Goal: Task Accomplishment & Management: Manage account settings

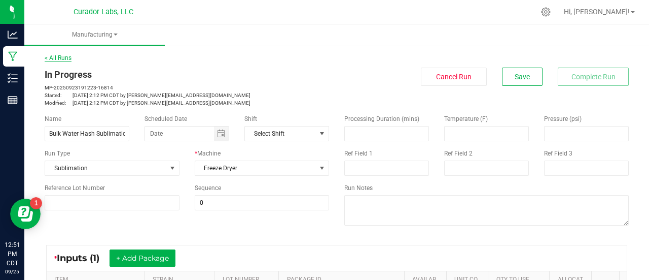
click at [65, 59] on link "< All Runs" at bounding box center [58, 57] width 27 height 7
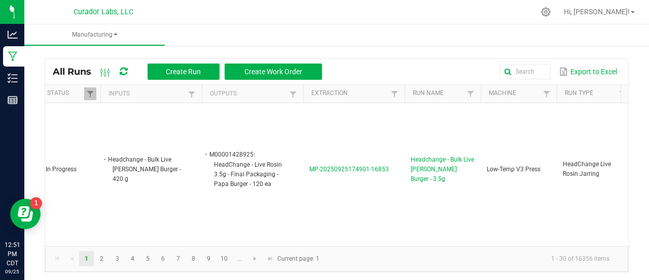
scroll to position [10, 6]
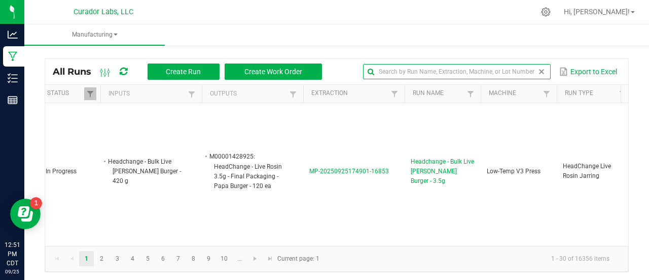
click at [522, 68] on input "text" at bounding box center [457, 71] width 188 height 15
type input "purple pie"
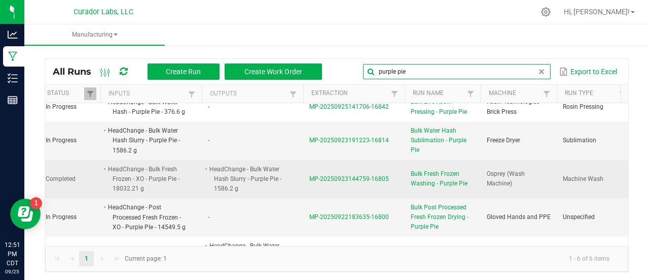
scroll to position [0, 6]
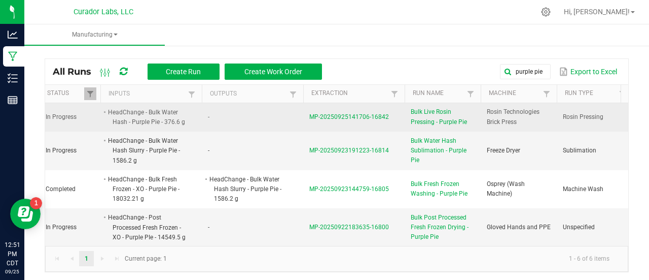
click at [435, 112] on span "Bulk Live Rosin Pressing - Purple Pie" at bounding box center [443, 116] width 64 height 19
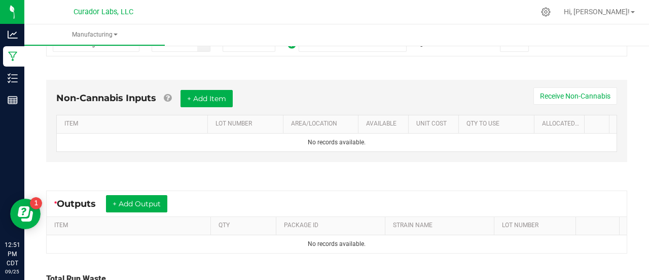
scroll to position [256, 0]
click at [209, 93] on button "+ Add Item" at bounding box center [207, 98] width 52 height 17
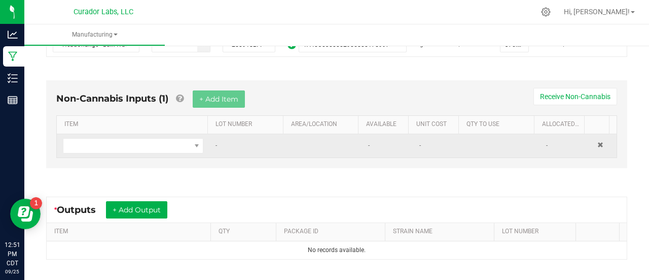
click at [182, 151] on td at bounding box center [133, 145] width 153 height 23
click at [183, 150] on span "NO DATA FOUND" at bounding box center [126, 146] width 127 height 14
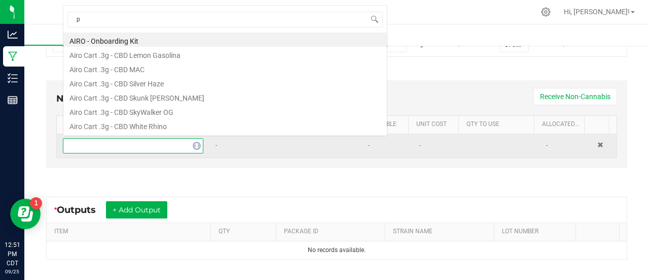
scroll to position [15, 134]
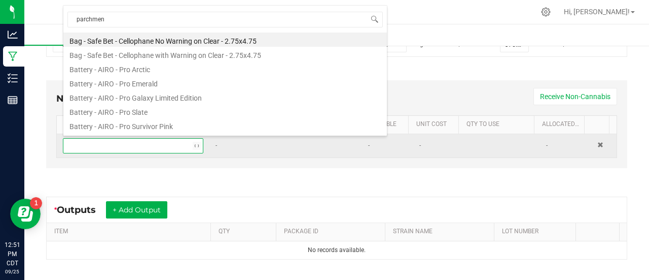
type input "parchment"
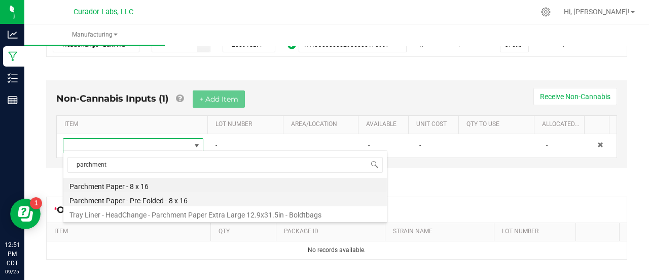
click at [138, 202] on li "Parchment Paper - Pre-Folded - 8 x 16" at bounding box center [225, 199] width 324 height 14
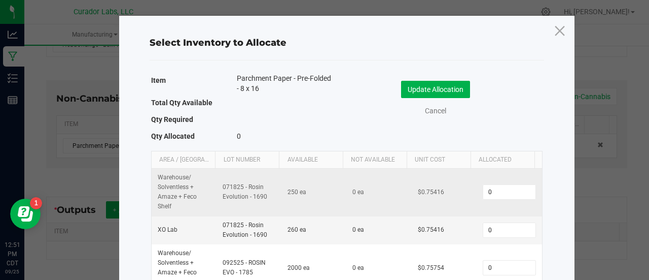
scroll to position [42, 0]
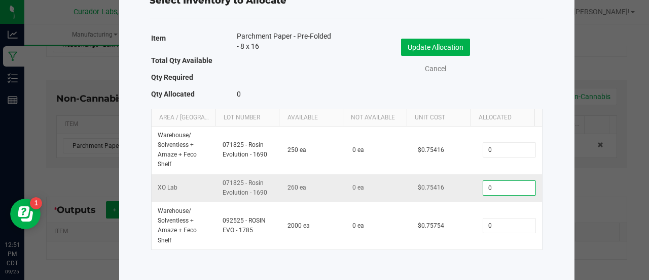
click at [485, 189] on input "0" at bounding box center [510, 188] width 52 height 14
type input "31"
click at [428, 43] on button "Update Allocation" at bounding box center [435, 47] width 69 height 17
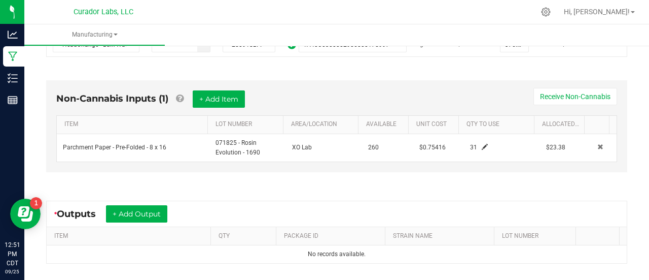
click at [320, 176] on div "Non-Cannabis Inputs (1) + Add Item Receive Non-Cannabis ITEM LOT NUMBER AREA/LO…" at bounding box center [337, 128] width 600 height 125
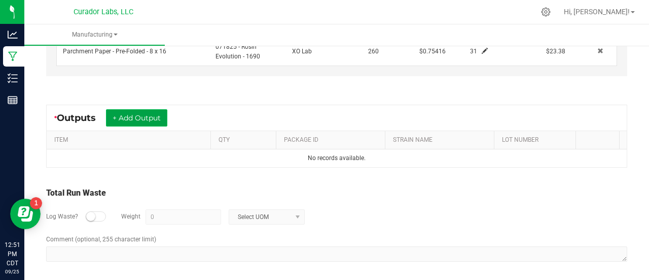
click at [151, 111] on button "+ Add Output" at bounding box center [136, 117] width 61 height 17
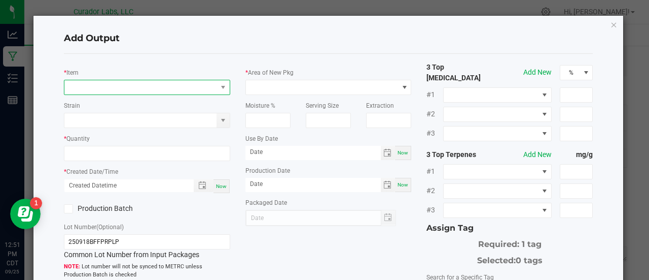
click at [119, 90] on span "NO DATA FOUND" at bounding box center [140, 87] width 153 height 14
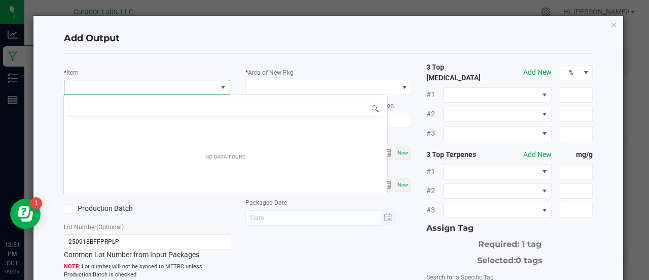
scroll to position [15, 164]
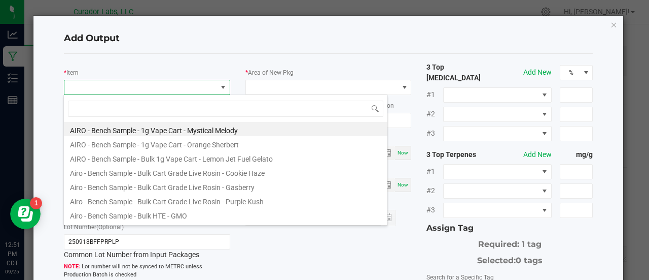
click at [119, 90] on span at bounding box center [140, 87] width 153 height 14
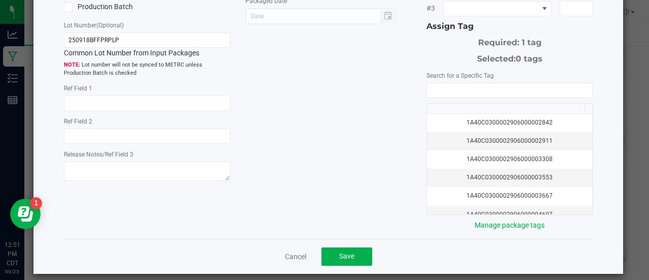
scroll to position [0, 0]
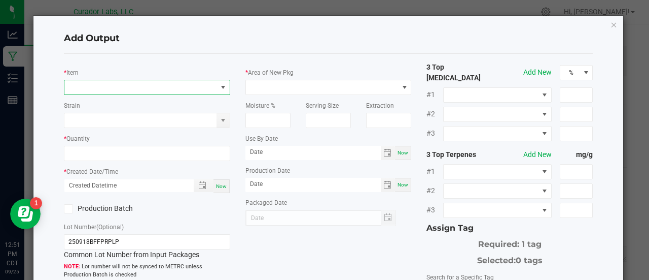
click at [119, 90] on span "NO DATA FOUND" at bounding box center [140, 87] width 153 height 14
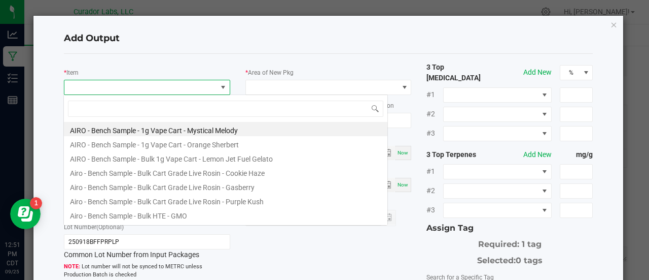
scroll to position [15, 164]
type input "purple pie"
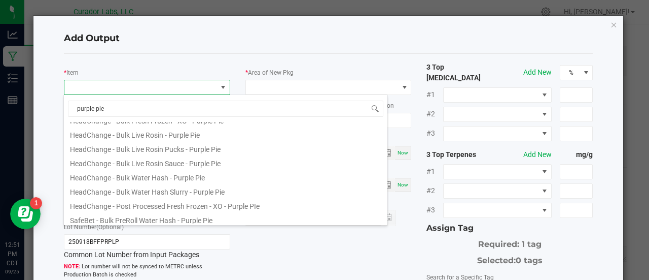
scroll to position [112, 0]
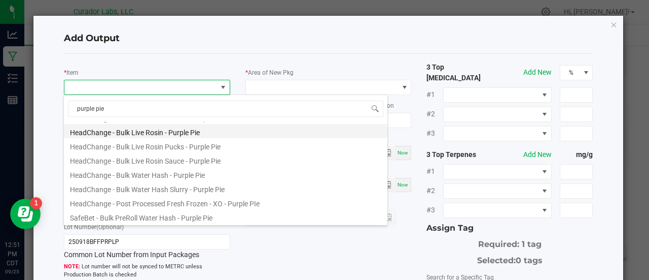
click at [161, 129] on li "HeadChange - Bulk Live Rosin - Purple Pie" at bounding box center [226, 131] width 324 height 14
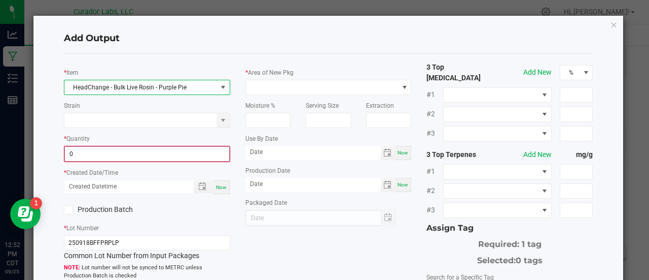
click at [105, 155] on input "0" at bounding box center [147, 154] width 164 height 14
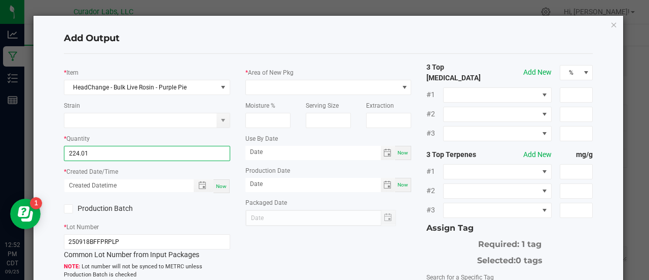
type input "224.0100 g"
click at [220, 185] on span "Now" at bounding box center [221, 186] width 11 height 6
type input "[DATE] 12:52 PM"
type input "[DATE]"
click at [117, 204] on label "Production Batch" at bounding box center [102, 208] width 76 height 11
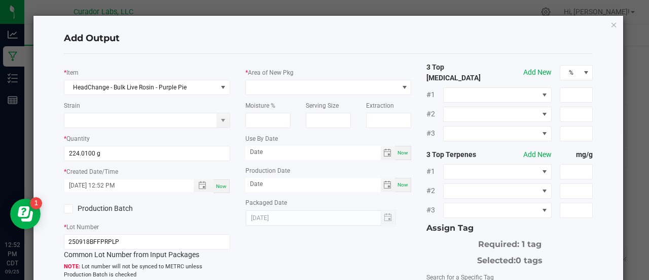
click at [0, 0] on input "Production Batch" at bounding box center [0, 0] width 0 height 0
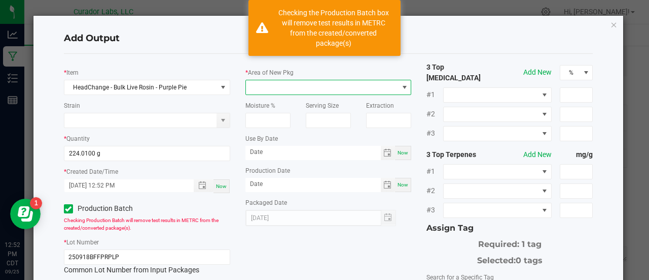
click at [265, 81] on span at bounding box center [322, 87] width 153 height 14
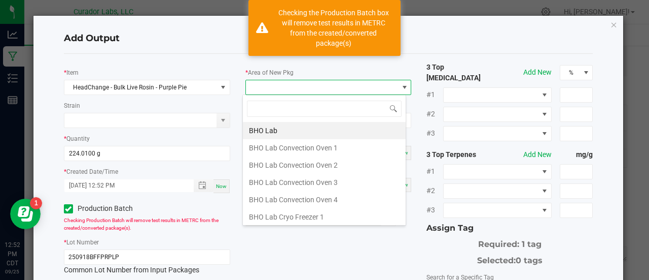
scroll to position [15, 164]
type input "xo"
click at [323, 204] on li "XO Lab" at bounding box center [324, 199] width 163 height 17
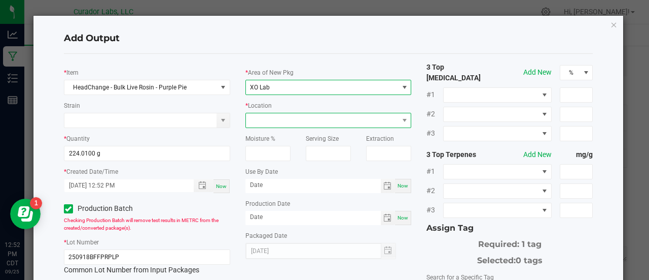
click at [264, 115] on span at bounding box center [322, 120] width 153 height 14
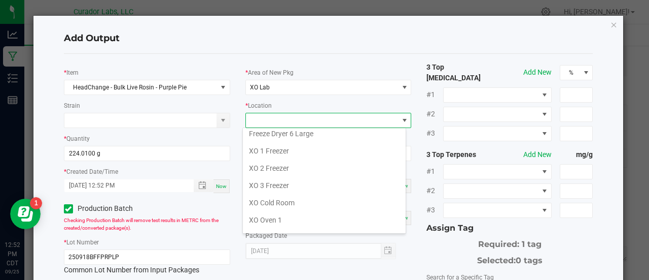
scroll to position [135, 0]
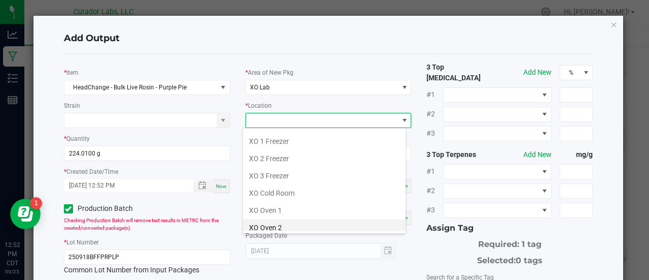
click at [276, 226] on li "XO Oven 2" at bounding box center [324, 227] width 163 height 17
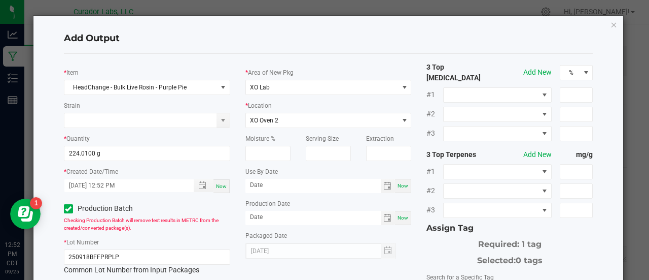
click at [399, 185] on span "Now" at bounding box center [403, 186] width 11 height 6
click at [274, 181] on input "[DATE]" at bounding box center [313, 185] width 135 height 13
type input "[DATE]"
click at [396, 221] on div "Now" at bounding box center [403, 218] width 16 height 14
type input "[DATE]"
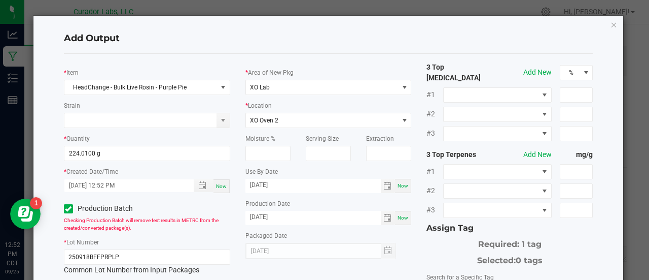
click at [405, 240] on div "Packaged Date [DATE]" at bounding box center [329, 244] width 166 height 29
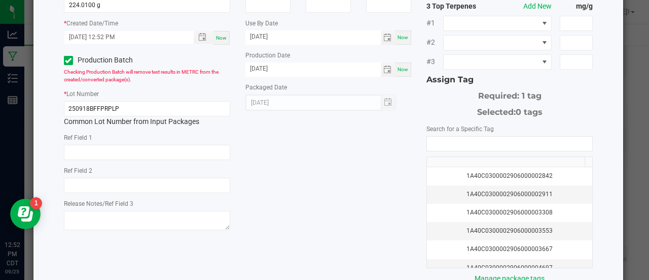
scroll to position [149, 0]
click at [450, 136] on input "NO DATA FOUND" at bounding box center [509, 143] width 165 height 14
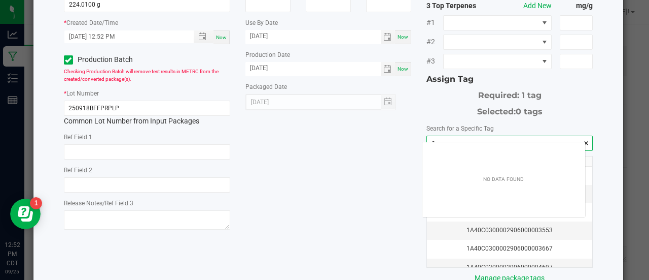
scroll to position [14, 163]
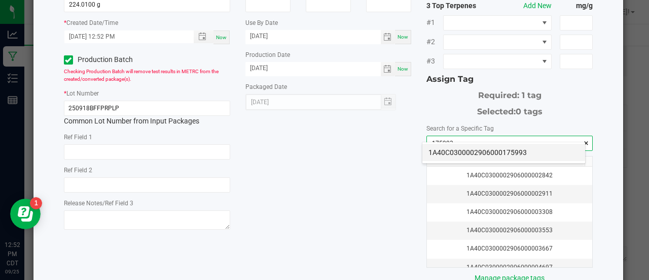
click at [460, 149] on li "1A40C0300002906000175993" at bounding box center [504, 152] width 163 height 17
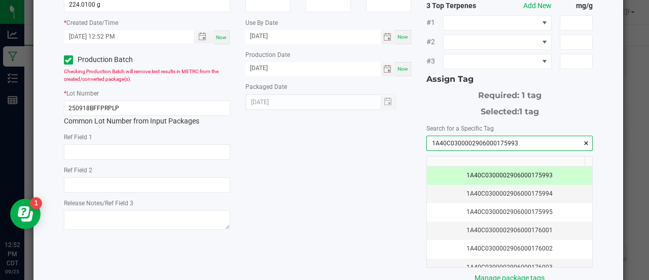
type input "1A40C0300002906000175993"
click at [394, 152] on div "* Item HeadChange - Bulk Live Rosin - Purple Pie Strain * Quantity 224.0100 g *…" at bounding box center [328, 98] width 545 height 370
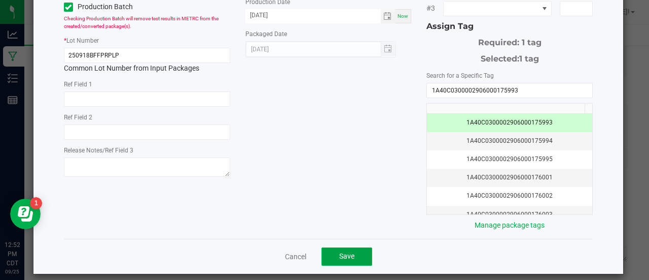
click at [342, 252] on span "Save" at bounding box center [346, 256] width 15 height 8
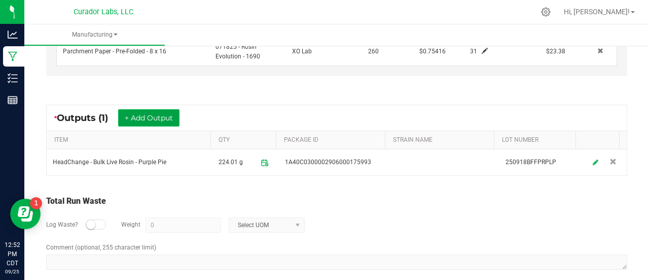
click at [169, 112] on button "+ Add Output" at bounding box center [148, 117] width 61 height 17
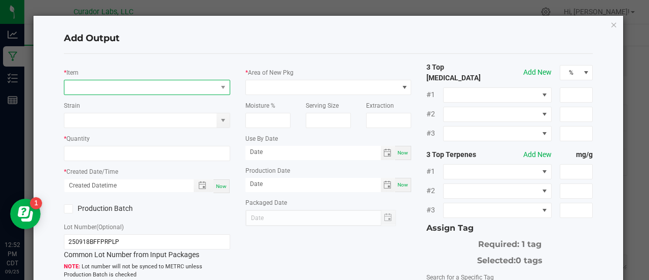
click at [151, 90] on span "NO DATA FOUND" at bounding box center [140, 87] width 153 height 14
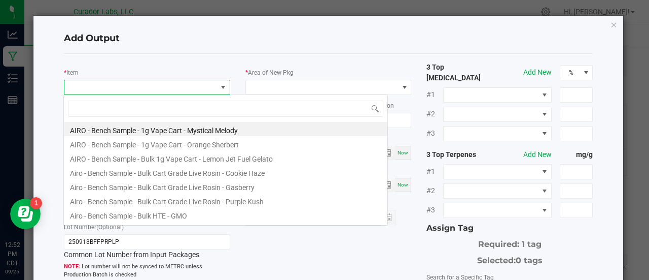
scroll to position [15, 164]
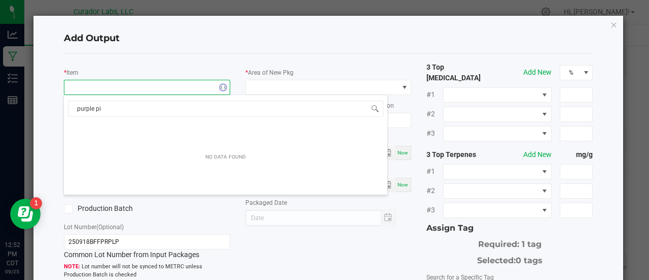
type input "purple pie"
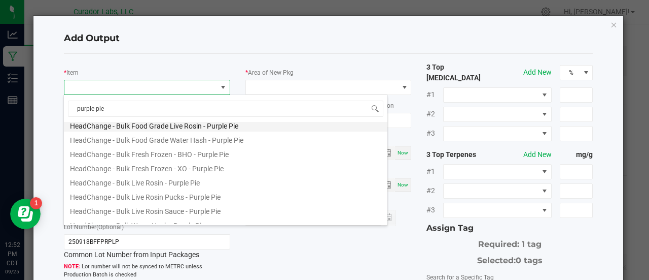
scroll to position [70, 0]
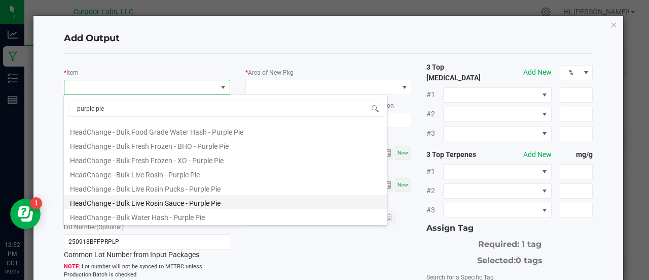
click at [230, 198] on li "HeadChange - Bulk Live Rosin Sauce - Purple Pie" at bounding box center [226, 201] width 324 height 14
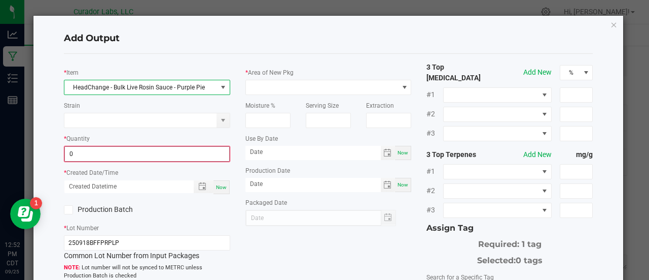
click at [113, 153] on input "0" at bounding box center [147, 154] width 164 height 14
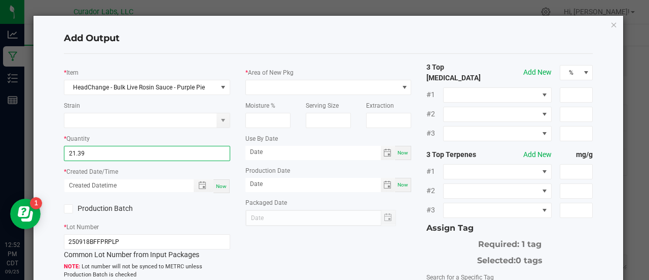
type input "21.3900 g"
click at [218, 188] on div "Now" at bounding box center [222, 186] width 16 height 14
type input "[DATE] 12:52 PM"
type input "[DATE]"
click at [105, 208] on label "Production Batch" at bounding box center [102, 208] width 76 height 11
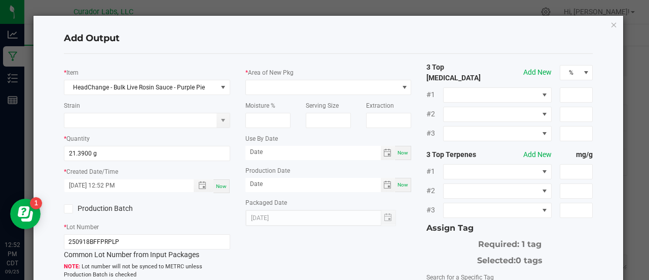
click at [0, 0] on input "Production Batch" at bounding box center [0, 0] width 0 height 0
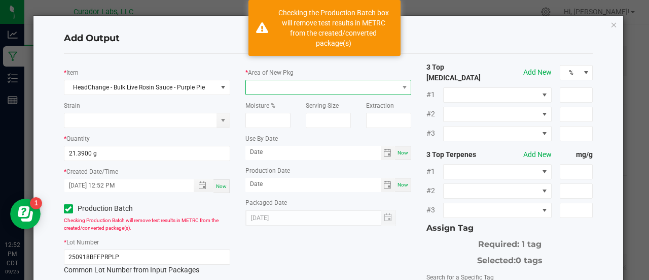
click at [260, 83] on span at bounding box center [322, 87] width 153 height 14
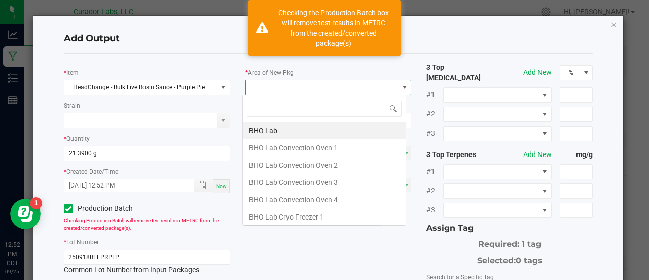
scroll to position [15, 164]
type input "xo"
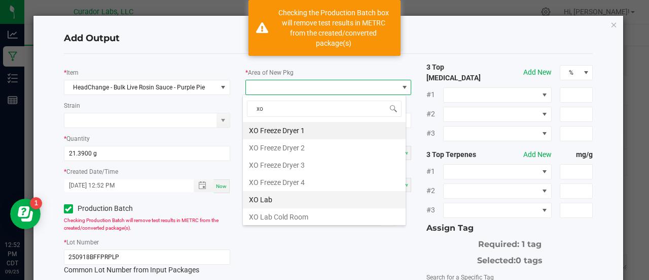
click at [298, 196] on li "XO Lab" at bounding box center [324, 199] width 163 height 17
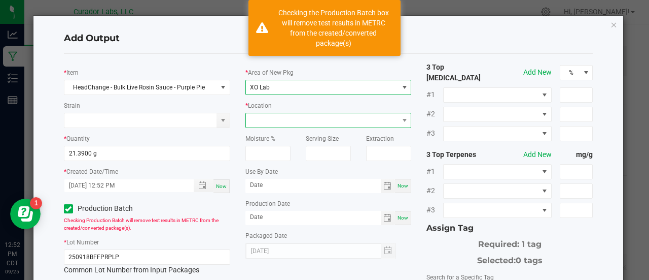
click at [281, 119] on span at bounding box center [322, 120] width 153 height 14
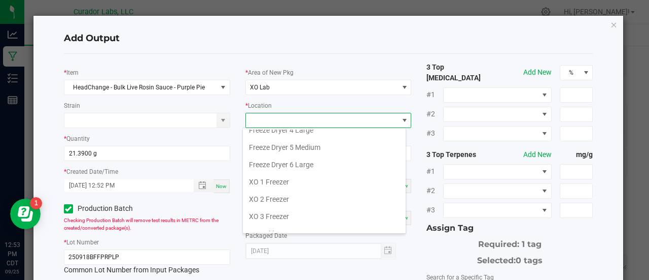
scroll to position [135, 0]
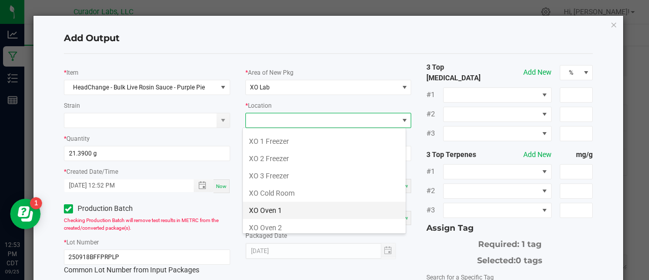
click at [271, 208] on li "XO Oven 1" at bounding box center [324, 209] width 163 height 17
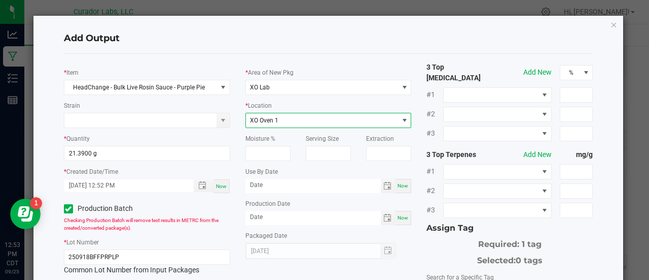
click at [398, 187] on span "Now" at bounding box center [403, 186] width 11 height 6
click at [272, 186] on input "[DATE]" at bounding box center [313, 185] width 135 height 13
type input "[DATE]"
click at [398, 215] on span "Now" at bounding box center [403, 218] width 11 height 6
type input "[DATE]"
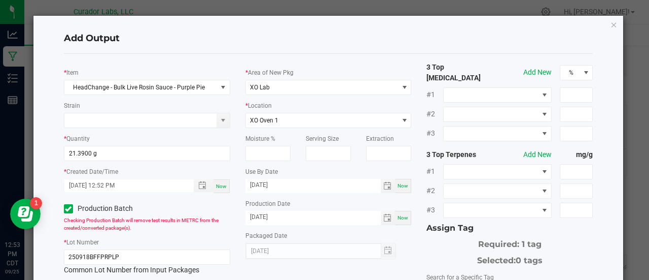
click at [428, 250] on div "Selected: 0 tags" at bounding box center [510, 258] width 166 height 16
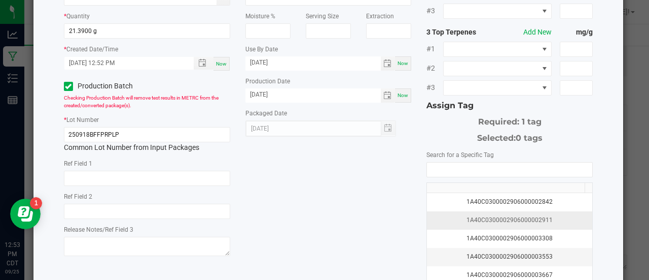
scroll to position [123, 0]
click at [430, 165] on input "NO DATA FOUND" at bounding box center [509, 169] width 165 height 14
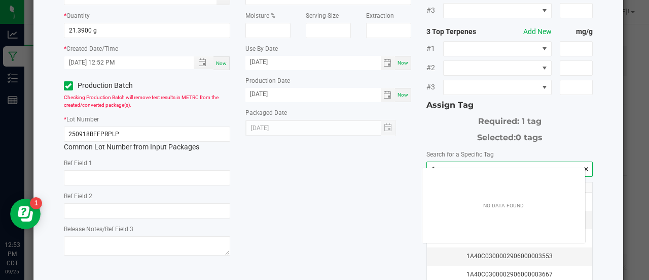
scroll to position [14, 163]
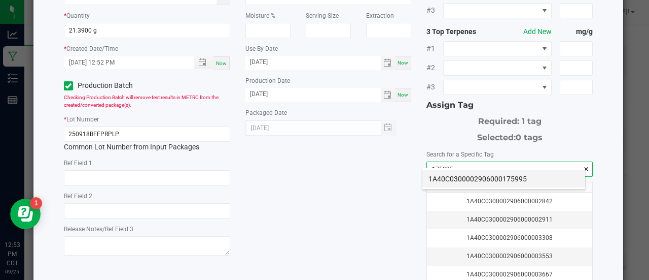
click at [440, 180] on li "1A40C0300002906000175995" at bounding box center [504, 178] width 163 height 17
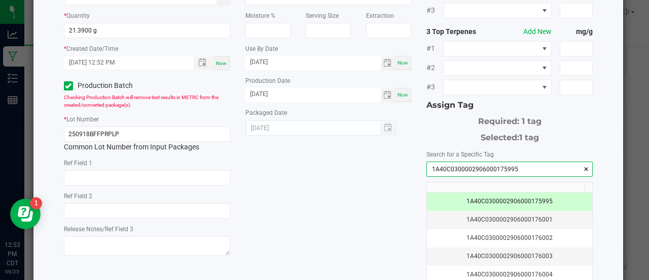
type input "1A40C0300002906000175995"
click at [318, 173] on div "* Item HeadChange - Bulk Live Rosin Sauce - Purple Pie Strain * Quantity 21.390…" at bounding box center [328, 124] width 545 height 370
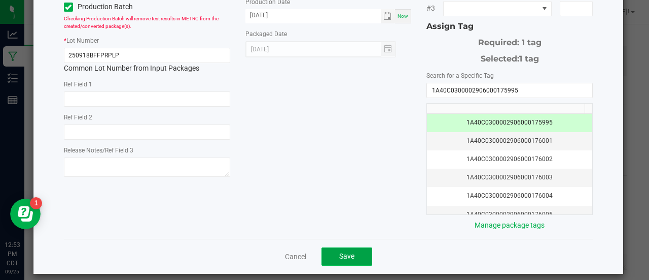
click at [339, 252] on span "Save" at bounding box center [346, 256] width 15 height 8
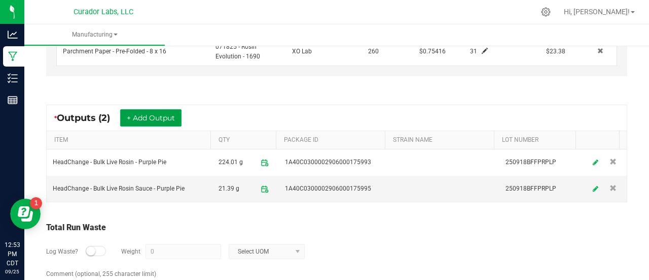
click at [152, 115] on button "+ Add Output" at bounding box center [150, 117] width 61 height 17
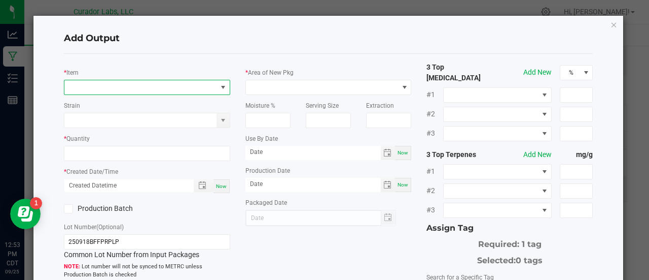
click at [137, 91] on span "NO DATA FOUND" at bounding box center [140, 87] width 153 height 14
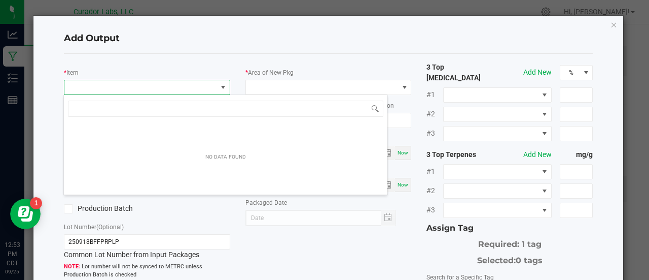
scroll to position [15, 164]
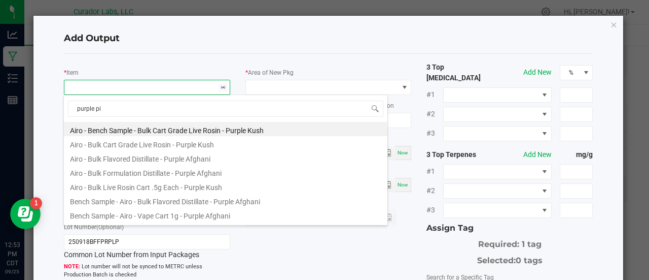
type input "purple pie"
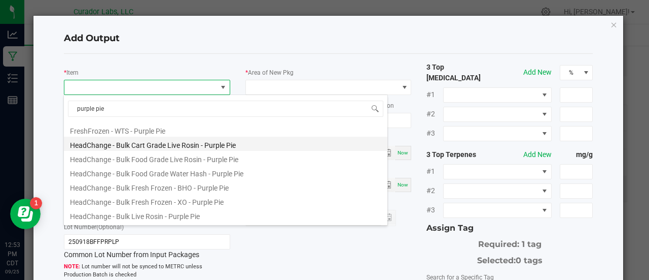
scroll to position [28, 0]
click at [169, 141] on li "HeadChange - Bulk Cart Grade Live Rosin - Purple Pie" at bounding box center [226, 143] width 324 height 14
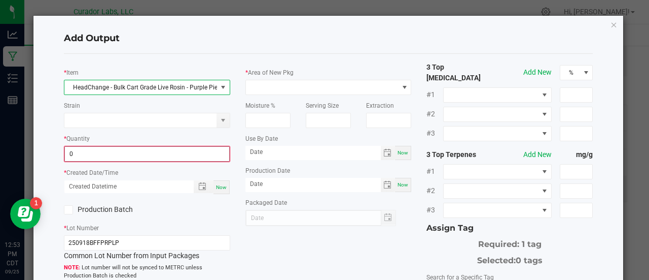
click at [147, 153] on input "0" at bounding box center [147, 154] width 164 height 14
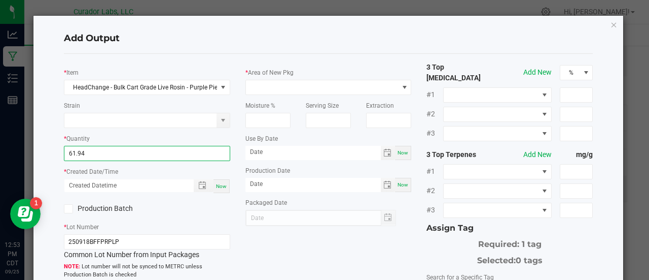
type input "61.9400 g"
click at [222, 186] on span "Now" at bounding box center [221, 186] width 11 height 6
type input "[DATE] 12:53 PM"
type input "[DATE]"
click at [126, 208] on label "Production Batch" at bounding box center [102, 208] width 76 height 11
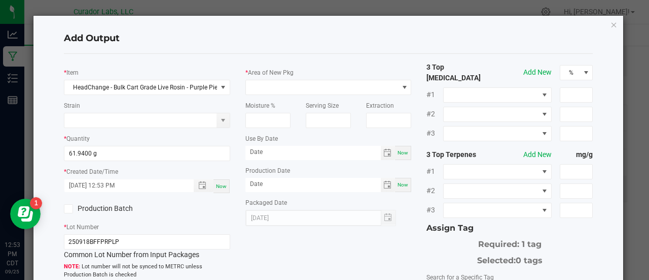
click at [0, 0] on input "Production Batch" at bounding box center [0, 0] width 0 height 0
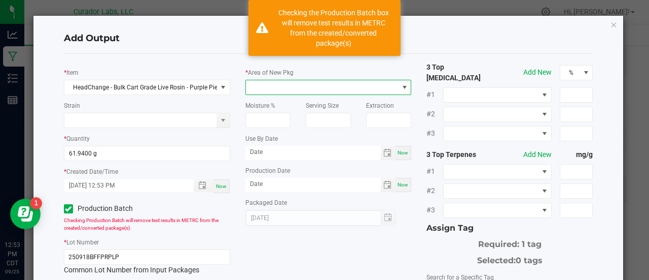
click at [280, 90] on span at bounding box center [322, 87] width 153 height 14
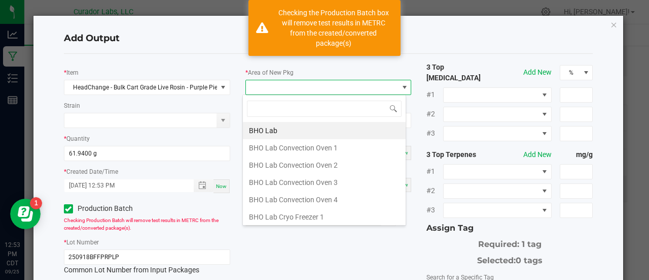
scroll to position [15, 164]
type input "xo"
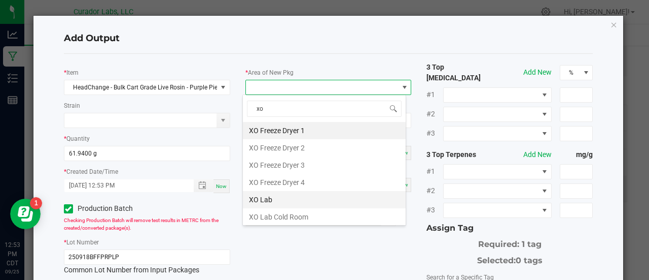
click at [265, 201] on li "XO Lab" at bounding box center [324, 199] width 163 height 17
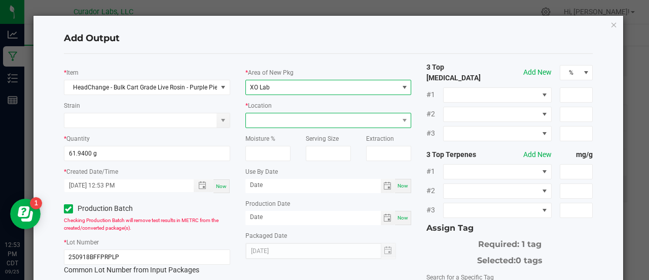
click at [264, 122] on span at bounding box center [322, 120] width 153 height 14
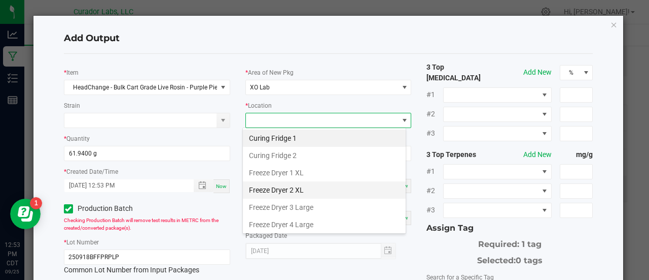
scroll to position [135, 0]
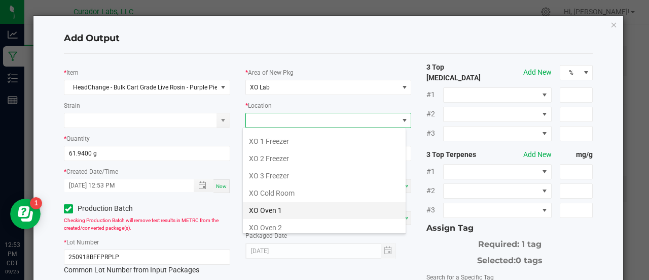
click at [291, 206] on li "XO Oven 1" at bounding box center [324, 209] width 163 height 17
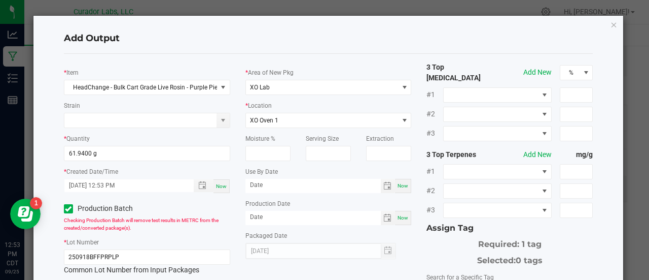
click at [403, 190] on div "Now" at bounding box center [403, 186] width 16 height 14
click at [268, 184] on input "[DATE]" at bounding box center [313, 185] width 135 height 13
type input "[DATE]"
click at [398, 216] on span "Now" at bounding box center [403, 218] width 11 height 6
type input "[DATE]"
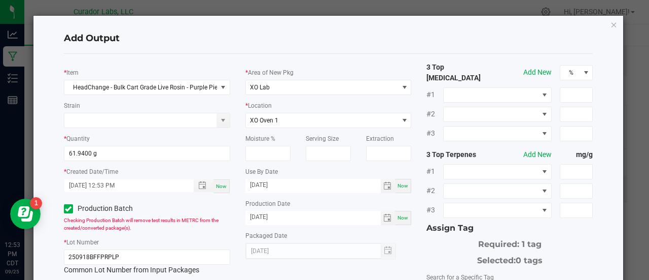
click at [443, 240] on div "Required: 1 tag" at bounding box center [510, 242] width 166 height 16
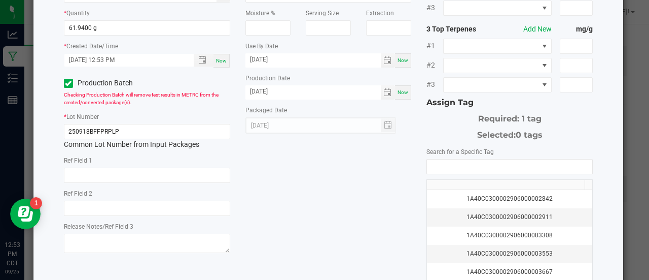
scroll to position [126, 0]
click at [434, 159] on input "NO DATA FOUND" at bounding box center [509, 166] width 165 height 14
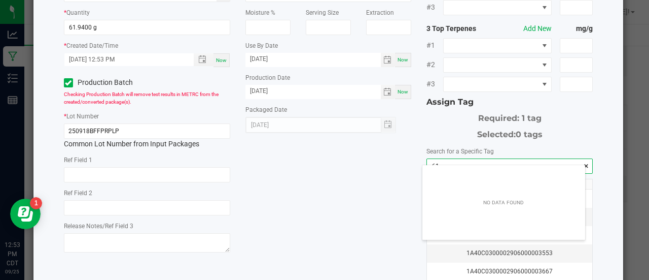
scroll to position [14, 163]
type input "6"
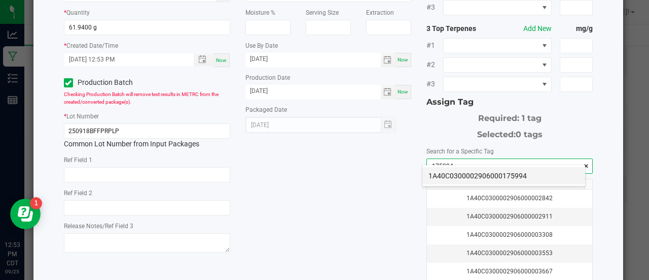
click at [437, 180] on li "1A40C0300002906000175994" at bounding box center [504, 175] width 163 height 17
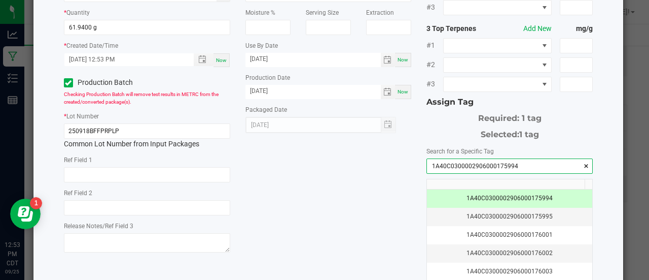
type input "1A40C0300002906000175994"
click at [377, 170] on div "* Item HeadChange - Bulk Cart Grade Live Rosin - Purple Pie Strain * Quantity 6…" at bounding box center [328, 121] width 545 height 370
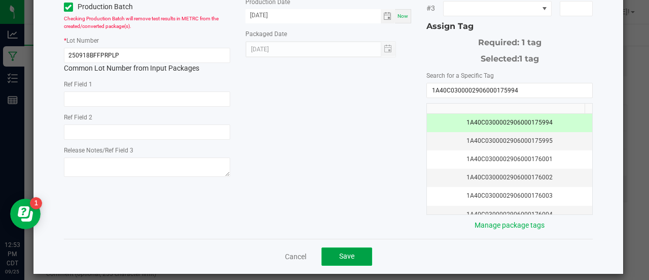
click at [360, 247] on button "Save" at bounding box center [347, 256] width 51 height 18
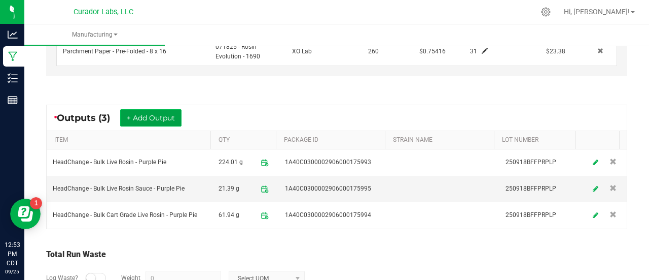
click at [144, 120] on button "+ Add Output" at bounding box center [150, 117] width 61 height 17
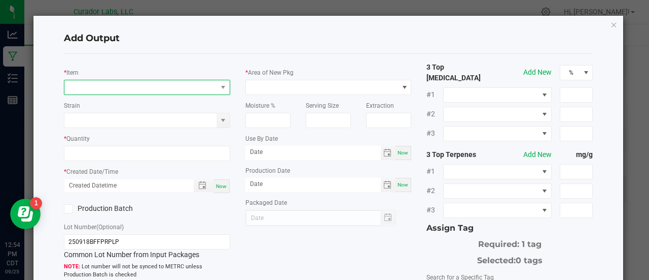
click at [119, 88] on span "NO DATA FOUND" at bounding box center [140, 87] width 153 height 14
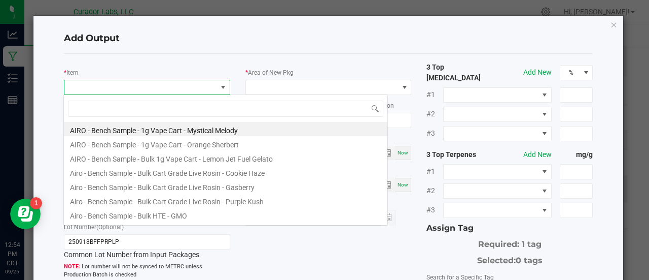
scroll to position [15, 164]
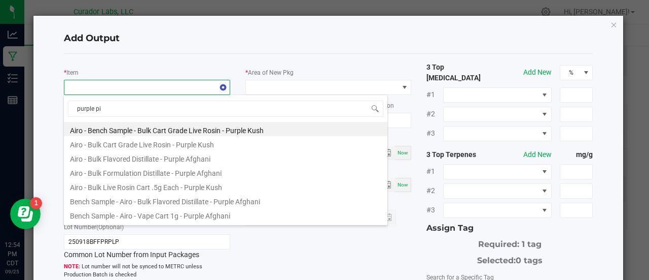
type input "purple pie"
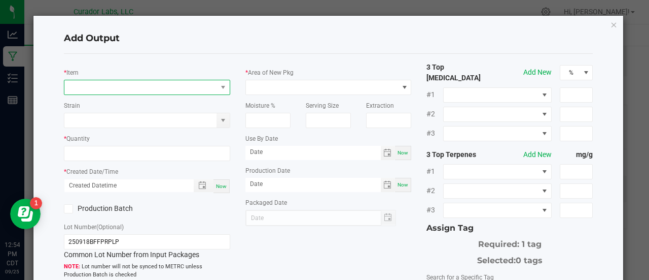
click at [165, 91] on span "NO DATA FOUND" at bounding box center [140, 87] width 153 height 14
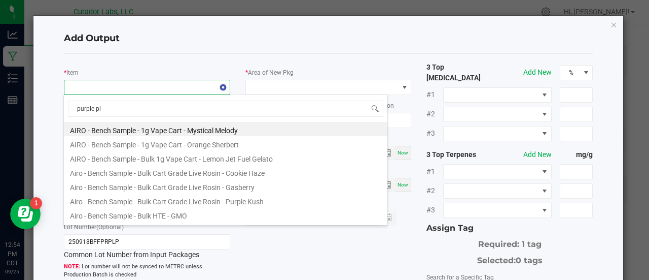
type input "purple pie"
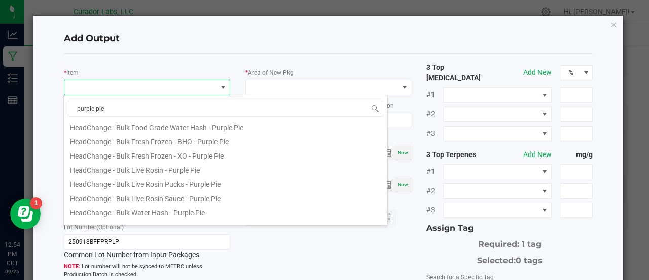
scroll to position [77, 0]
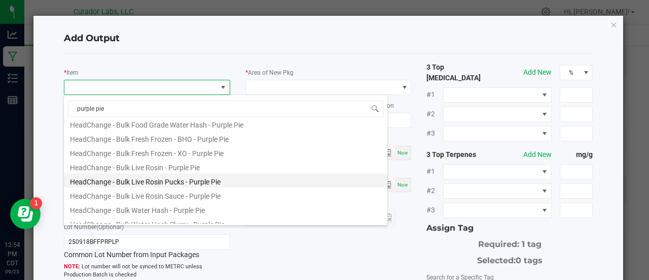
click at [226, 182] on li "HeadChange - Bulk Live Rosin Pucks - Purple Pie" at bounding box center [226, 180] width 324 height 14
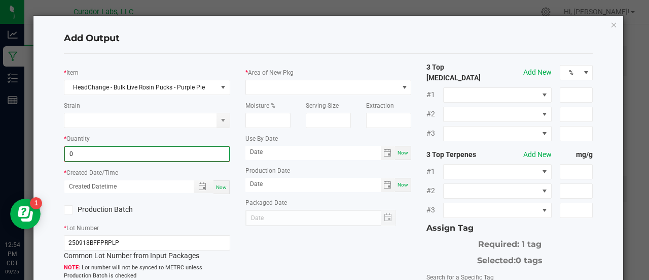
click at [138, 157] on input "0" at bounding box center [147, 154] width 164 height 14
type input "40.9200 g"
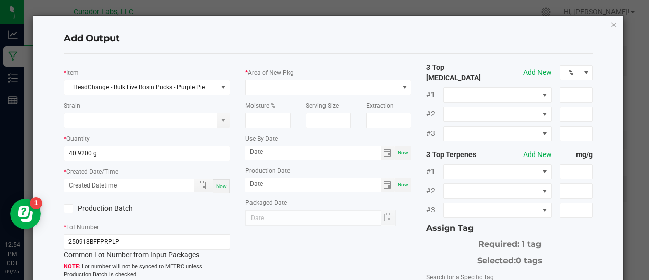
click at [223, 190] on div "Now" at bounding box center [222, 186] width 16 height 14
type input "[DATE] 12:54 PM"
type input "[DATE]"
click at [119, 205] on label "Production Batch" at bounding box center [102, 208] width 76 height 11
click at [0, 0] on input "Production Batch" at bounding box center [0, 0] width 0 height 0
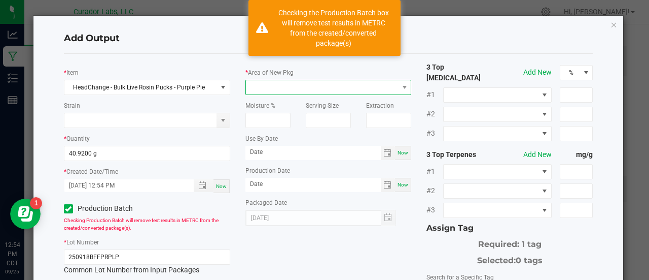
click at [280, 88] on span at bounding box center [322, 87] width 153 height 14
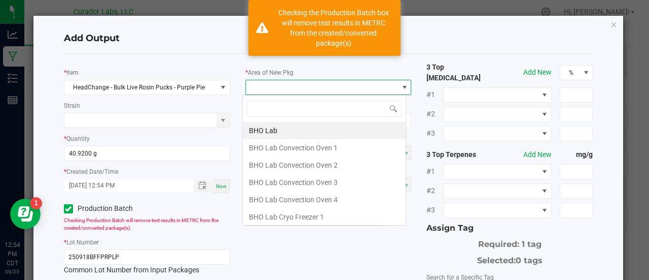
scroll to position [15, 164]
type input "xo"
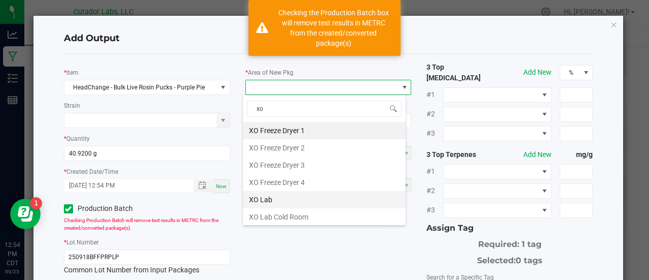
click at [274, 201] on li "XO Lab" at bounding box center [324, 199] width 163 height 17
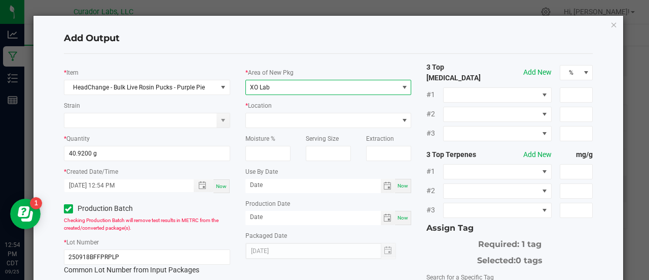
click at [398, 188] on span "Now" at bounding box center [403, 186] width 11 height 6
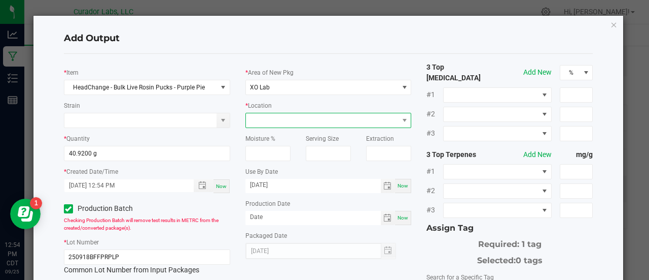
click at [368, 123] on span at bounding box center [322, 120] width 153 height 14
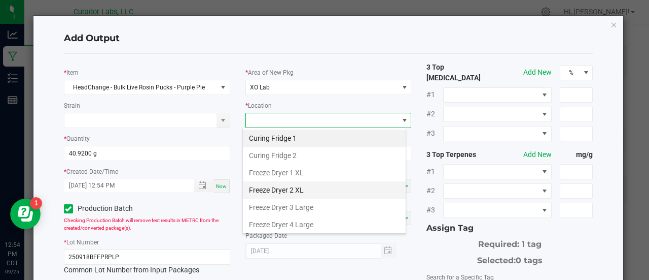
scroll to position [135, 0]
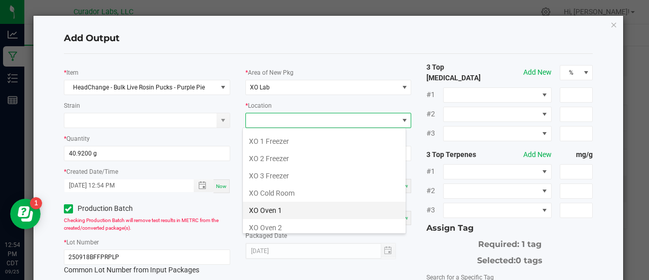
click at [302, 206] on li "XO Oven 1" at bounding box center [324, 209] width 163 height 17
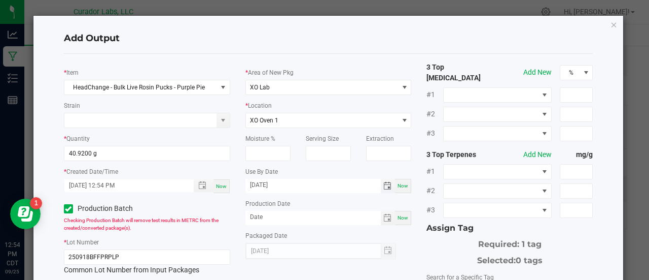
click at [273, 186] on input "[DATE]" at bounding box center [313, 185] width 135 height 13
type input "[DATE]"
click at [399, 215] on span "Now" at bounding box center [403, 218] width 11 height 6
type input "[DATE]"
click at [419, 254] on div "3 Top [MEDICAL_DATA] Add New % #1 #2 #3 3 Top Terpenes Add New mg/g #1 #2 #3 As…" at bounding box center [510, 247] width 182 height 370
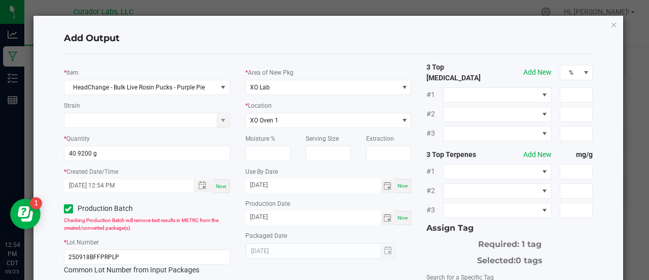
scroll to position [201, 0]
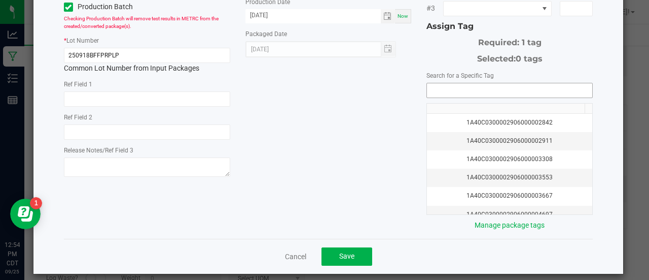
click at [445, 84] on input "NO DATA FOUND" at bounding box center [509, 90] width 165 height 14
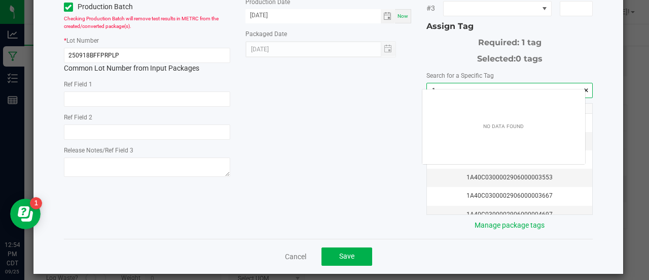
scroll to position [14, 163]
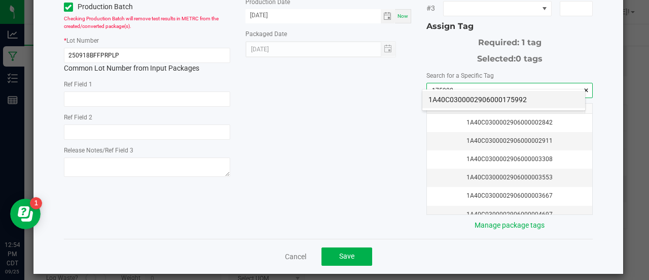
click at [453, 101] on li "1A40C0300002906000175992" at bounding box center [504, 99] width 163 height 17
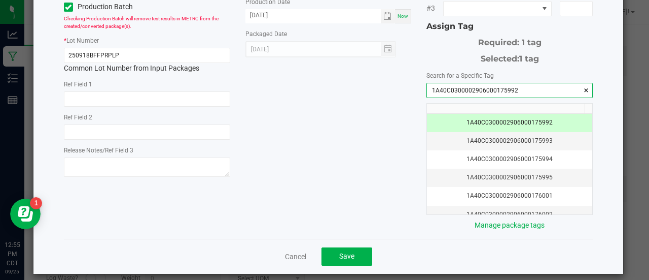
type input "1A40C0300002906000175992"
click at [371, 139] on div "* Item HeadChange - Bulk Live Rosin Pucks - Purple Pie Strain * Quantity 40.920…" at bounding box center [328, 45] width 545 height 370
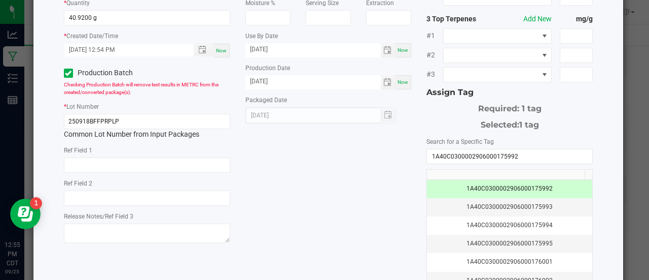
scroll to position [201, 0]
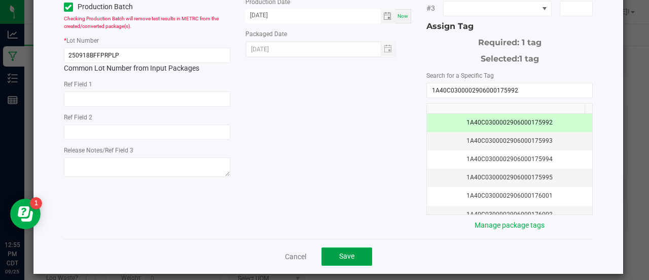
click at [342, 252] on span "Save" at bounding box center [346, 256] width 15 height 8
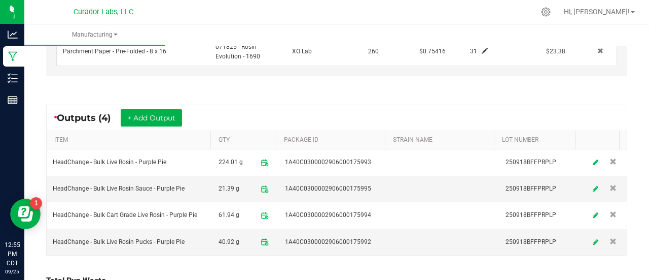
click at [294, 89] on div "Non-Cannabis Inputs (1) + Add Item Receive Non-Cannabis ITEM LOT NUMBER AREA/LO…" at bounding box center [337, 32] width 600 height 125
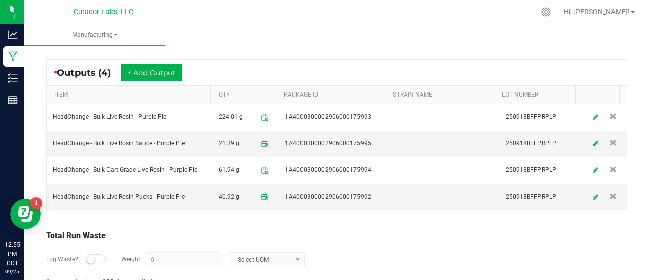
scroll to position [398, 0]
click at [219, 191] on span "40.92 g" at bounding box center [229, 196] width 21 height 16
click at [315, 192] on span "1A40C0300002906000175992" at bounding box center [328, 196] width 86 height 10
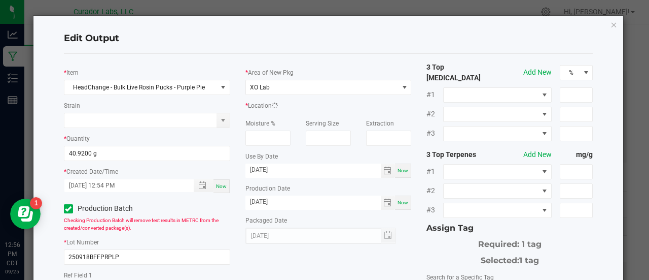
scroll to position [439, 0]
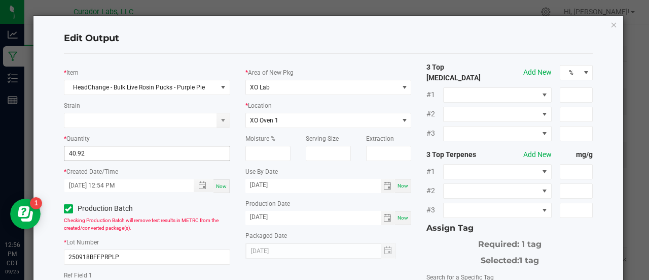
click at [96, 152] on input "40.92" at bounding box center [146, 153] width 165 height 14
type input "63.1800 g"
click at [214, 212] on div "Production Batch" at bounding box center [147, 208] width 182 height 15
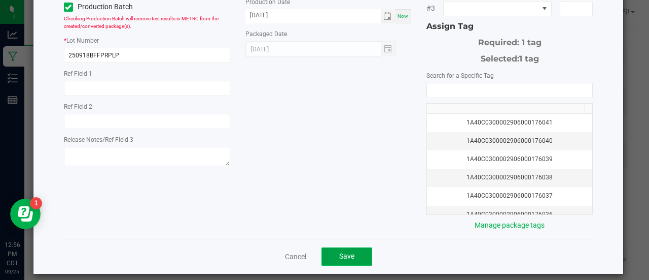
click at [352, 249] on button "Save" at bounding box center [347, 256] width 51 height 18
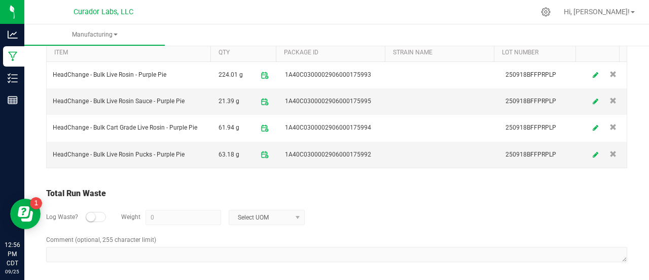
click at [368, 215] on div "Log Waste? Weight 0 Select UOM" at bounding box center [336, 217] width 581 height 36
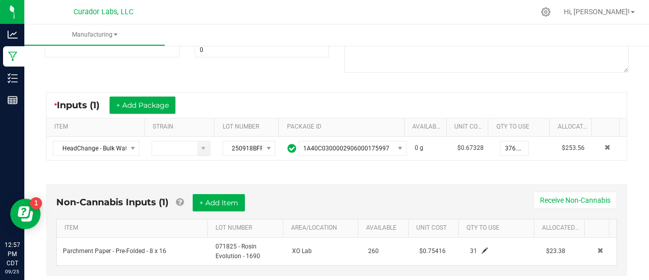
scroll to position [0, 0]
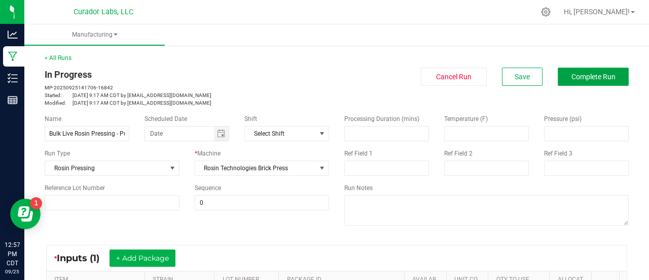
click at [584, 82] on button "Complete Run" at bounding box center [593, 76] width 71 height 18
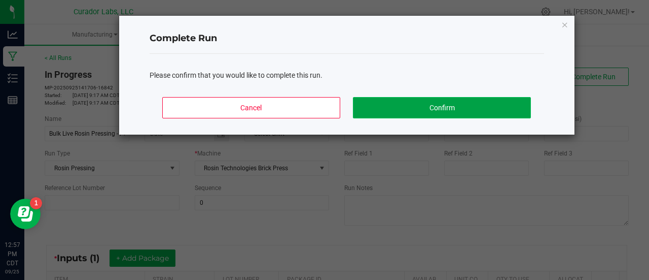
click at [413, 105] on button "Confirm" at bounding box center [442, 107] width 178 height 21
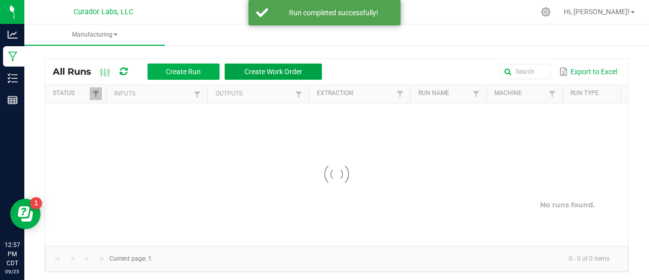
click at [305, 70] on button "Create Work Order" at bounding box center [273, 71] width 97 height 16
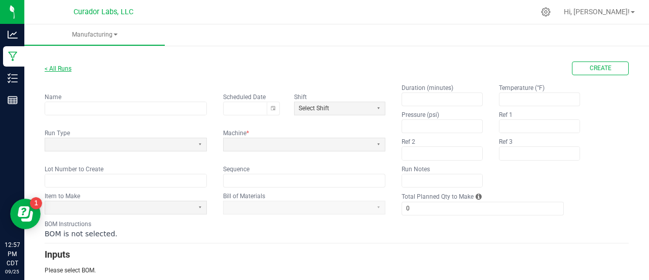
click at [53, 66] on link "< All Runs" at bounding box center [58, 68] width 27 height 7
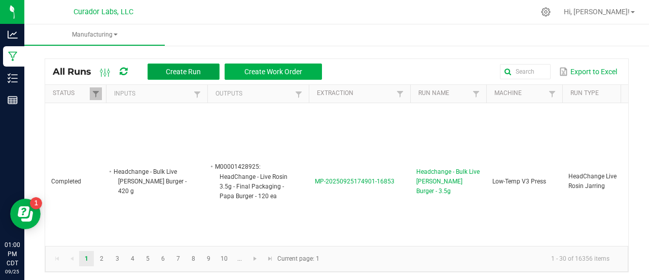
click at [178, 75] on span "Create Run" at bounding box center [183, 71] width 35 height 8
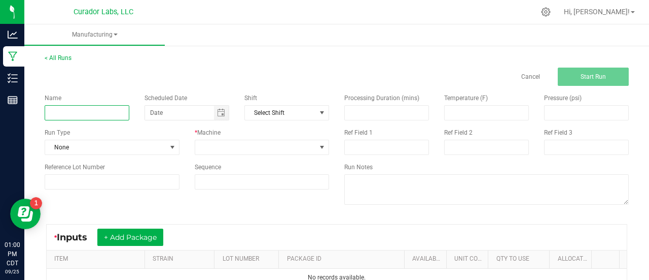
click at [90, 112] on input at bounding box center [87, 112] width 85 height 15
paste input "HeadChange - Bulk Cart Grade Live Rosin - Purple Pie"
click at [92, 112] on input "HeadChange - Bulk Cart Grade Live Rosin - Purple Pie" at bounding box center [87, 112] width 85 height 15
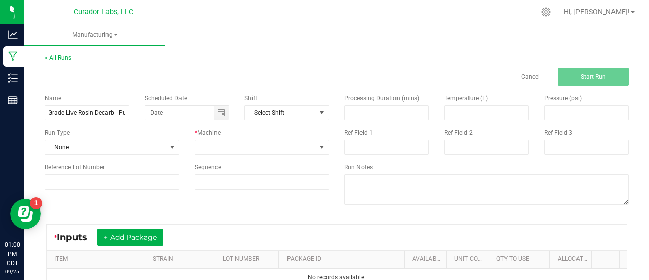
scroll to position [0, 0]
click at [140, 134] on div "Run Type" at bounding box center [112, 132] width 135 height 9
click at [88, 113] on input "HeadChange - Bulk Cart Grade Live Rosin Decarb - Purple Pie" at bounding box center [87, 112] width 85 height 15
type input "Bulk Cart Grade Live Rosin Decarb - Purple Pie"
click at [207, 145] on span at bounding box center [255, 147] width 121 height 14
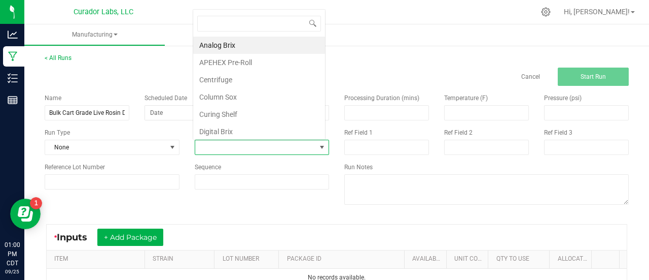
scroll to position [15, 131]
type input "oven"
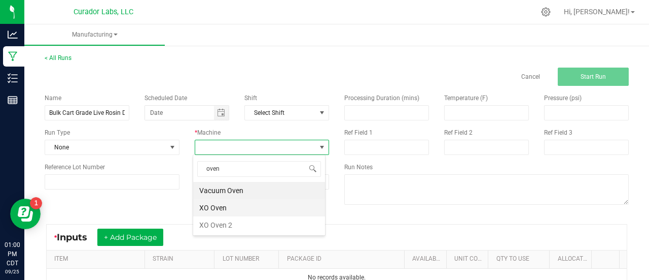
click at [216, 207] on li "XO Oven" at bounding box center [259, 207] width 132 height 17
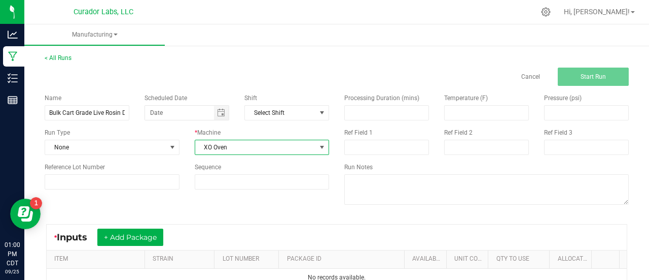
click at [216, 206] on div "Name Bulk Cart Grade Live Rosin Decarb - Purple Pie Scheduled Date Shift Select…" at bounding box center [337, 150] width 600 height 129
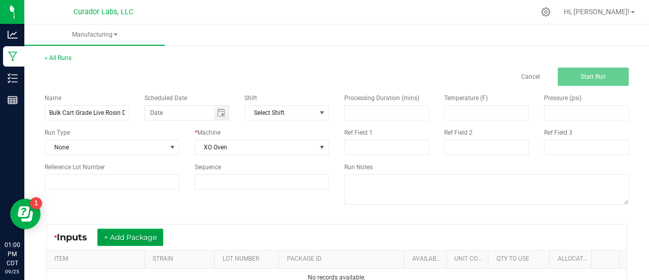
click at [153, 242] on button "+ Add Package" at bounding box center [130, 236] width 66 height 17
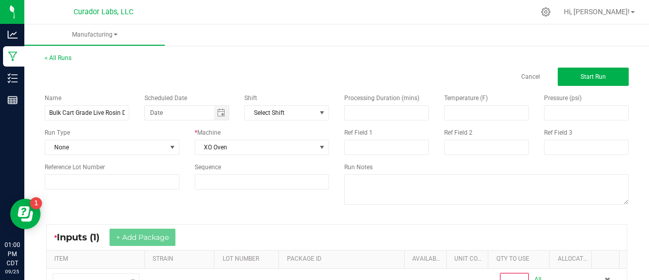
scroll to position [136, 0]
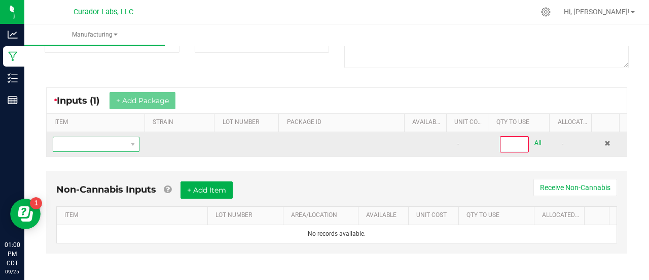
click at [85, 149] on span "NO DATA FOUND" at bounding box center [89, 144] width 73 height 14
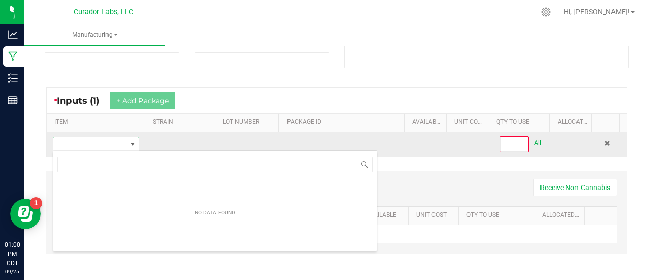
scroll to position [15, 84]
type input "HeadChange - Bulk Cart Grade Live Rosin - Purple Pie"
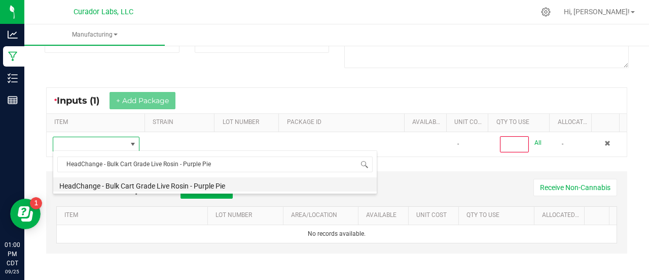
click at [169, 186] on li "HeadChange - Bulk Cart Grade Live Rosin - Purple Pie" at bounding box center [215, 184] width 324 height 14
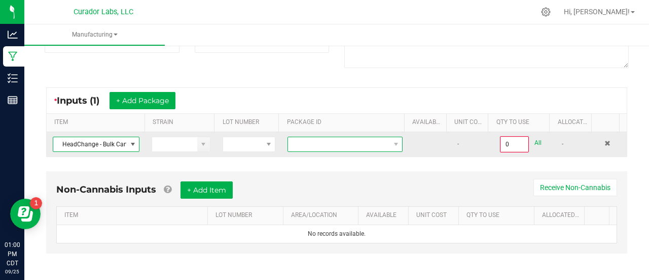
click at [357, 145] on span at bounding box center [338, 144] width 101 height 14
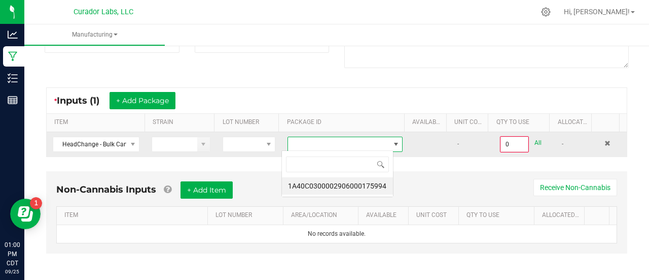
scroll to position [15, 112]
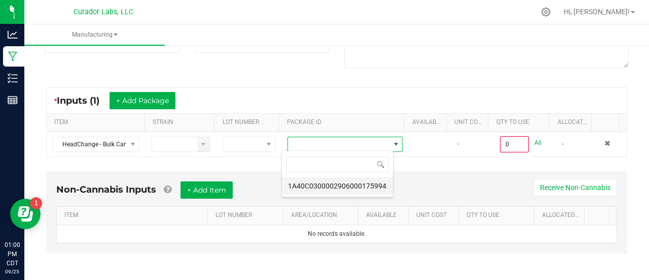
click at [365, 192] on li "1A40C0300002906000175994" at bounding box center [337, 185] width 111 height 17
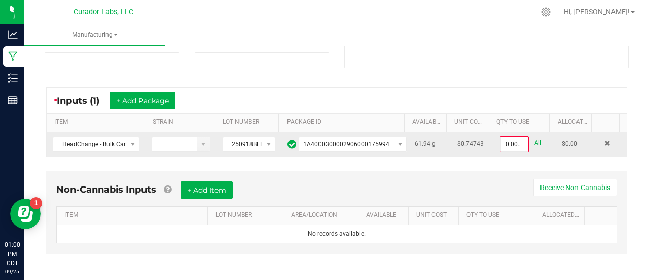
click at [535, 144] on link "All" at bounding box center [538, 143] width 7 height 14
type input "61.9400 g"
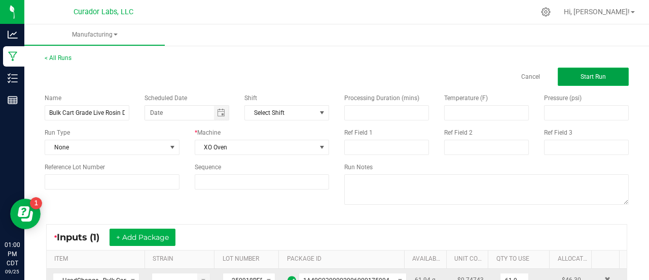
click at [590, 73] on span "Start Run" at bounding box center [593, 76] width 25 height 7
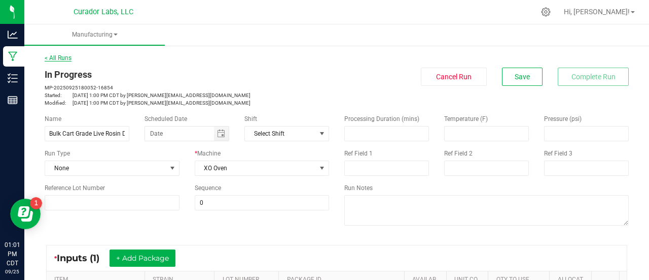
click at [62, 59] on link "< All Runs" at bounding box center [58, 57] width 27 height 7
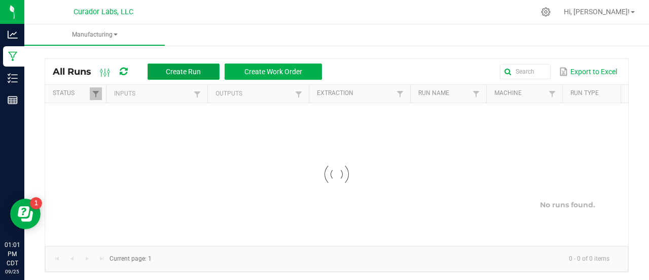
click at [166, 76] on button "Create Run" at bounding box center [184, 71] width 72 height 16
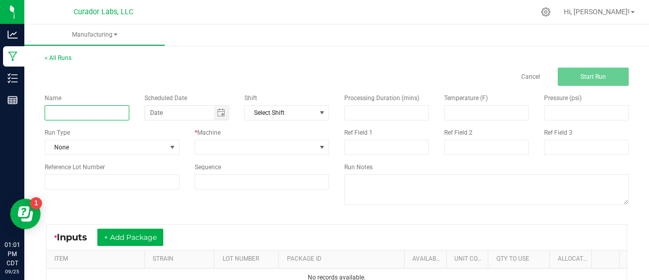
click at [119, 108] on input at bounding box center [87, 112] width 85 height 15
paste input "HeadChange - Bulk Live Rosin Sauce - Purple Pie"
click at [93, 115] on input "HeadChange - Bulk Live Rosin Sauce - Purple Pie" at bounding box center [87, 112] width 85 height 15
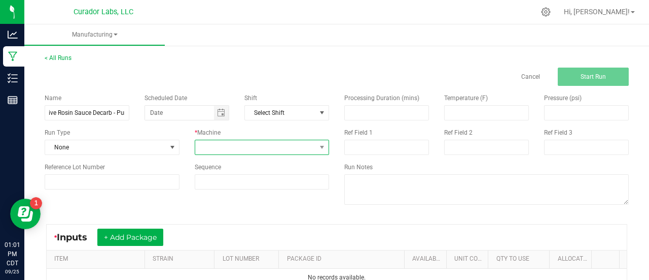
click at [205, 141] on span at bounding box center [255, 147] width 121 height 14
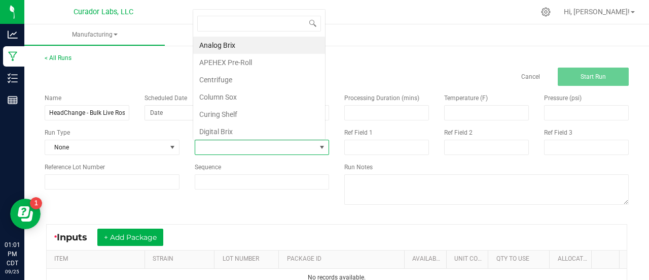
scroll to position [15, 131]
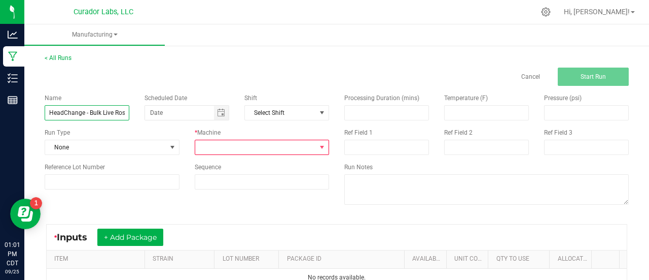
click at [91, 113] on input "HeadChange - Bulk Live Rosin Sauce Decarb - Purple Pie" at bounding box center [87, 112] width 85 height 15
type input "Bulk Live Rosin Sauce Decarb - Purple Pie"
click at [224, 144] on span at bounding box center [255, 147] width 121 height 14
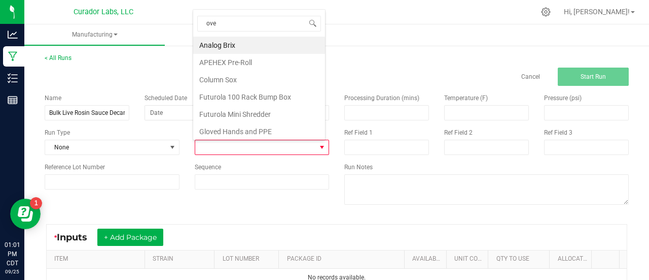
type input "oven"
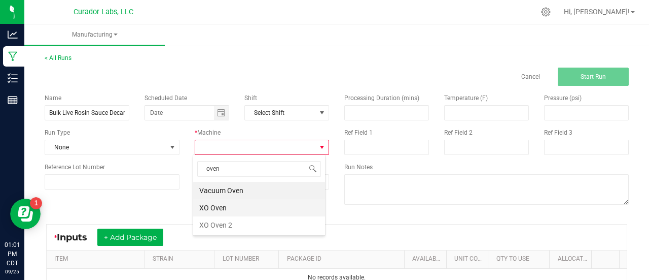
click at [222, 210] on li "XO Oven" at bounding box center [259, 207] width 132 height 17
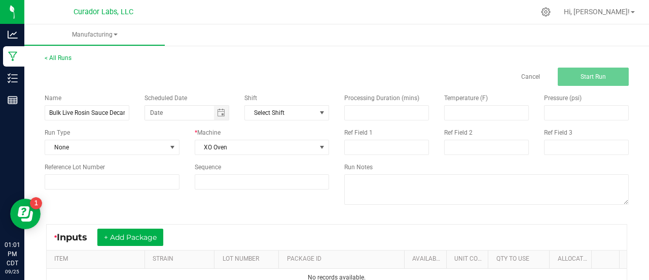
click at [226, 227] on div "* Inputs + Add Package" at bounding box center [337, 236] width 580 height 25
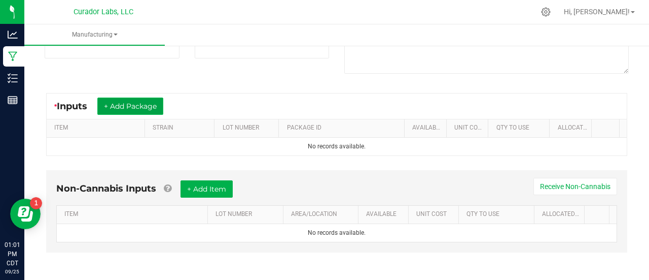
click at [122, 110] on button "+ Add Package" at bounding box center [130, 105] width 66 height 17
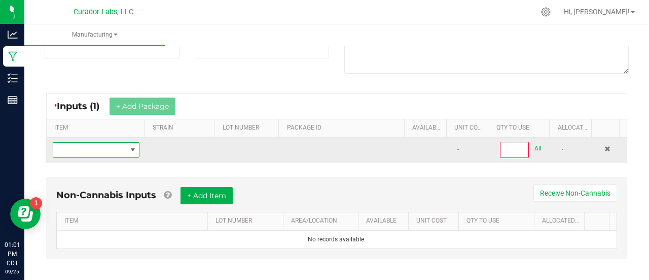
click at [129, 147] on span "NO DATA FOUND" at bounding box center [133, 150] width 8 height 8
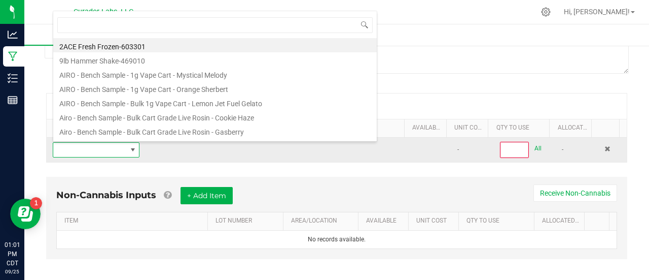
scroll to position [15, 83]
type input "HeadChange - Bulk Live Rosin Sauce - Purple Pie"
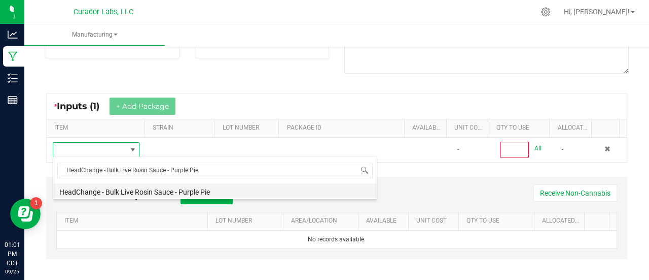
click at [157, 189] on li "HeadChange - Bulk Live Rosin Sauce - Purple Pie" at bounding box center [215, 190] width 324 height 14
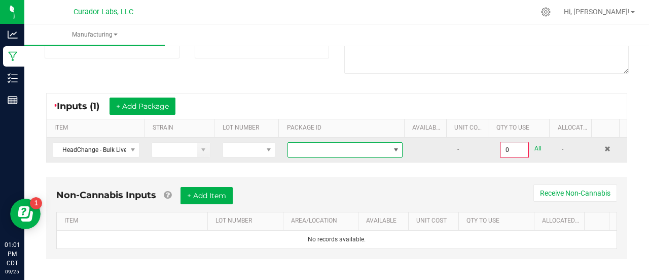
click at [356, 154] on span at bounding box center [338, 150] width 101 height 14
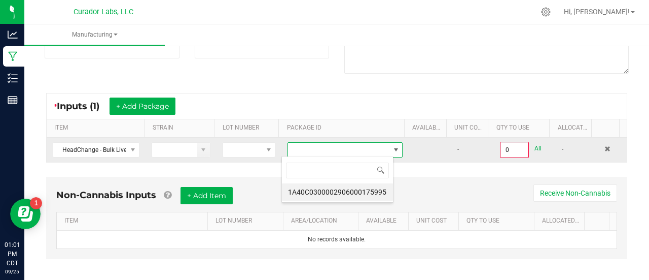
scroll to position [15, 112]
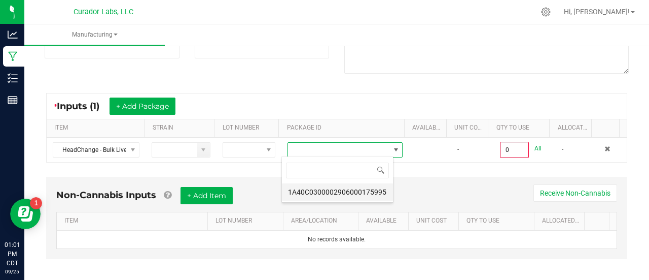
click at [372, 193] on li "1A40C0300002906000175995" at bounding box center [337, 191] width 111 height 17
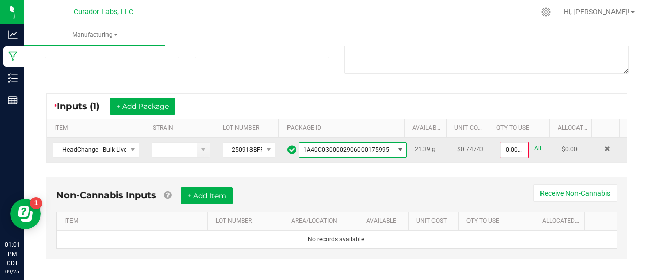
click at [535, 148] on link "All" at bounding box center [538, 149] width 7 height 14
type input "21.3900 g"
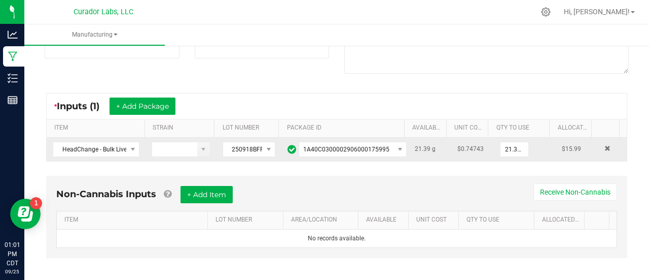
click at [514, 95] on div "* Inputs (1) + Add Package" at bounding box center [337, 105] width 580 height 25
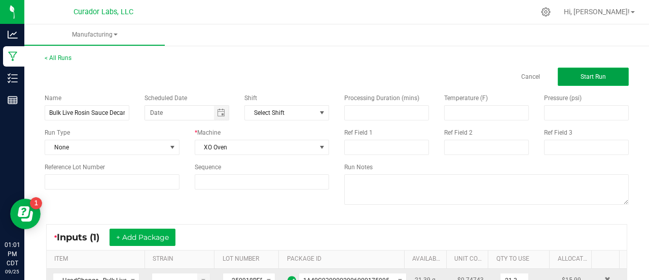
click at [614, 71] on button "Start Run" at bounding box center [593, 76] width 71 height 18
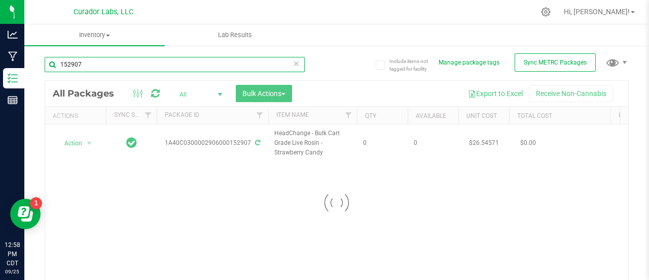
drag, startPoint x: 98, startPoint y: 67, endPoint x: 42, endPoint y: 60, distance: 57.2
click at [42, 60] on div "Include items not tagged for facility Manage package tags Sync METRC Packages 1…" at bounding box center [336, 199] width 625 height 309
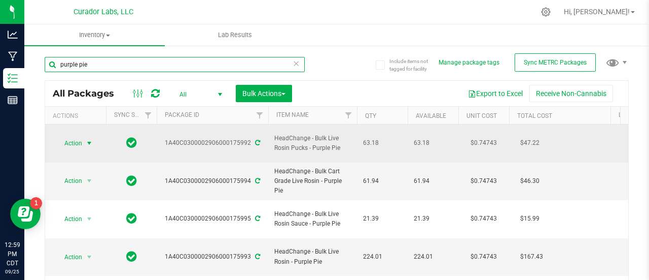
type input "purple pie"
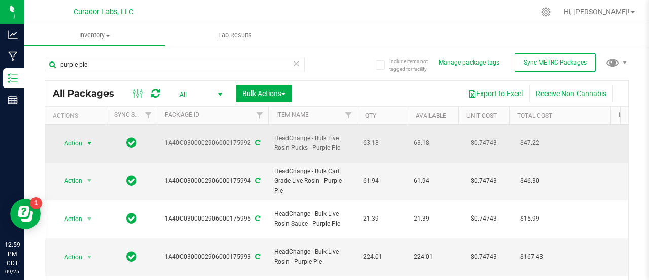
click at [89, 139] on span "select" at bounding box center [89, 143] width 8 height 8
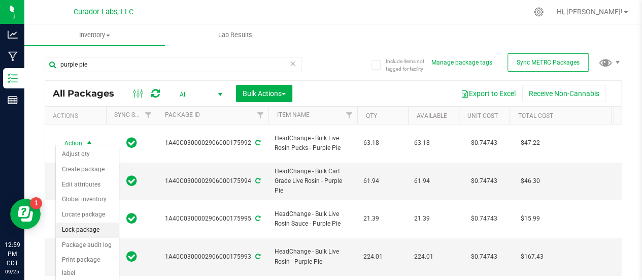
click at [88, 226] on li "Lock package" at bounding box center [87, 229] width 63 height 15
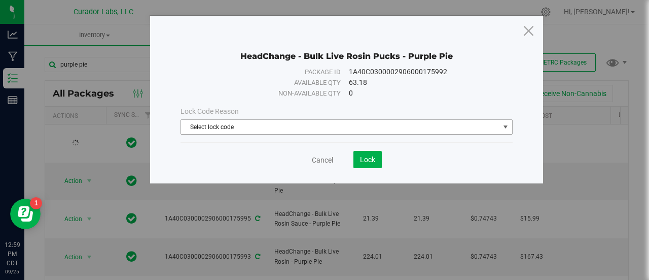
click at [259, 125] on span "Select lock code" at bounding box center [340, 127] width 319 height 14
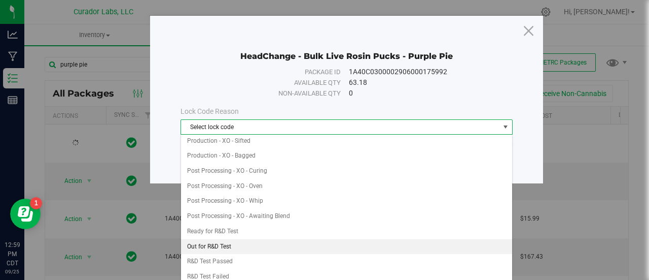
scroll to position [245, 0]
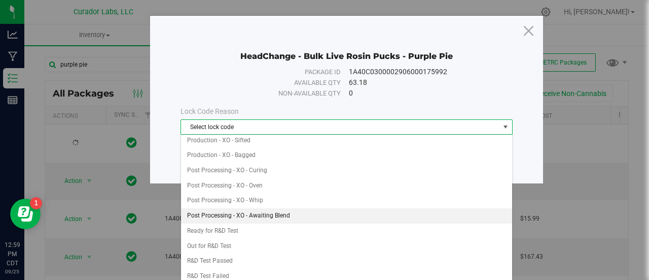
click at [277, 210] on li "Post Processing - XO - Awaiting Blend" at bounding box center [347, 215] width 332 height 15
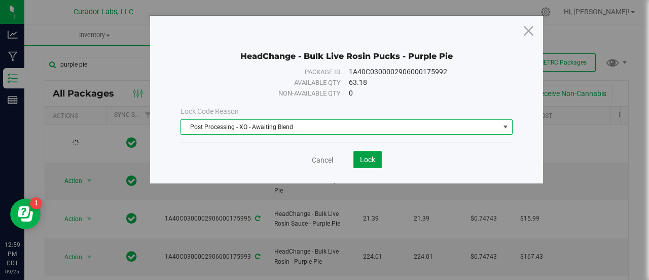
click at [362, 159] on span "Lock" at bounding box center [367, 159] width 15 height 8
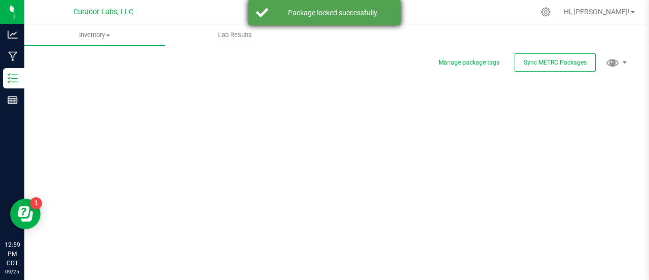
click at [272, 4] on div "Package locked successfully." at bounding box center [325, 12] width 152 height 25
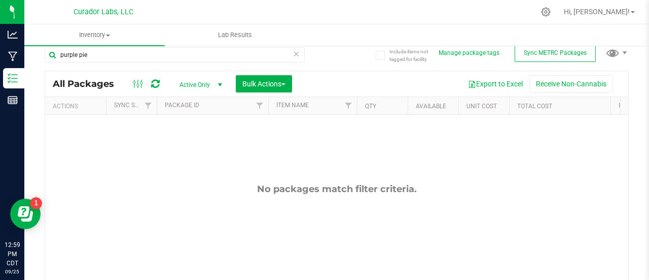
scroll to position [10, 0]
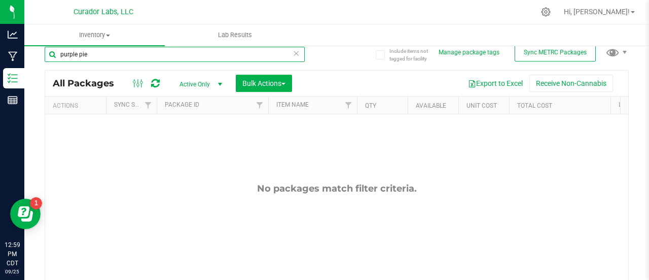
click at [166, 57] on input "purple pie" at bounding box center [175, 54] width 260 height 15
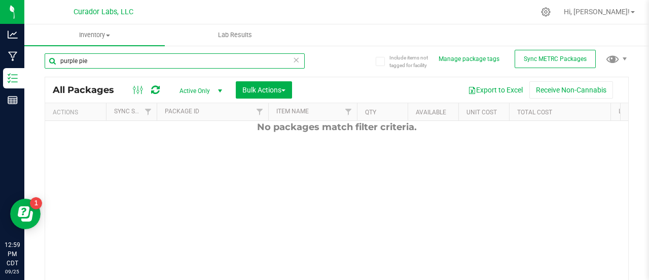
scroll to position [0, 0]
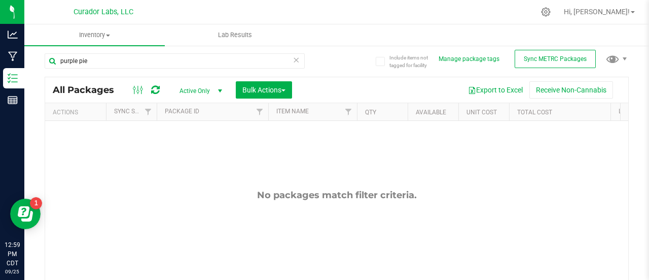
click at [195, 93] on span "Active Only" at bounding box center [199, 91] width 56 height 14
click at [189, 153] on li "All" at bounding box center [198, 152] width 55 height 15
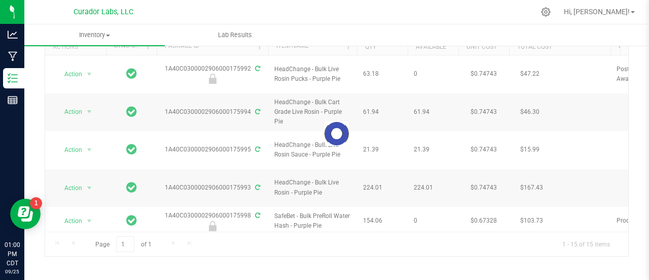
scroll to position [70, 0]
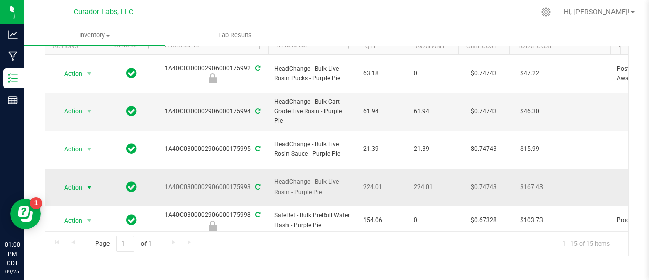
click at [85, 183] on span "select" at bounding box center [89, 187] width 8 height 8
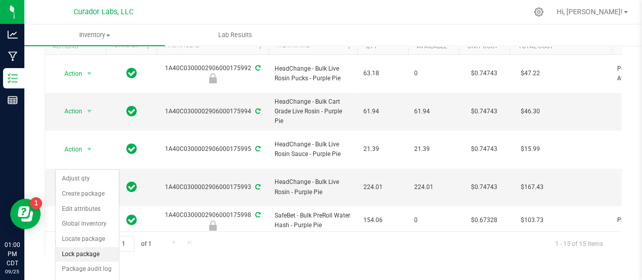
click at [82, 254] on li "Lock package" at bounding box center [87, 254] width 63 height 15
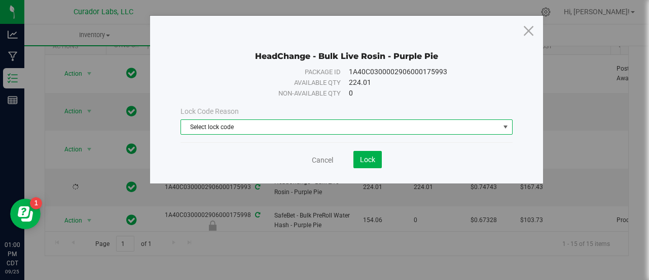
click at [229, 122] on span "Select lock code" at bounding box center [340, 127] width 319 height 14
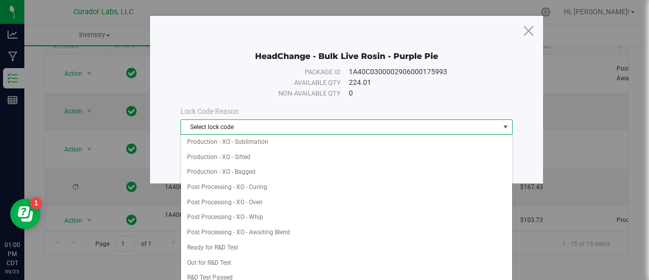
scroll to position [229, 0]
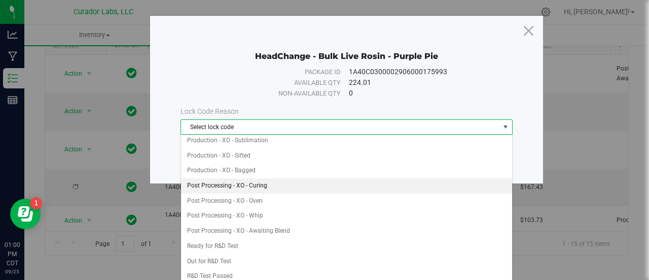
click at [236, 178] on li "Post Processing - XO - Curing" at bounding box center [347, 185] width 332 height 15
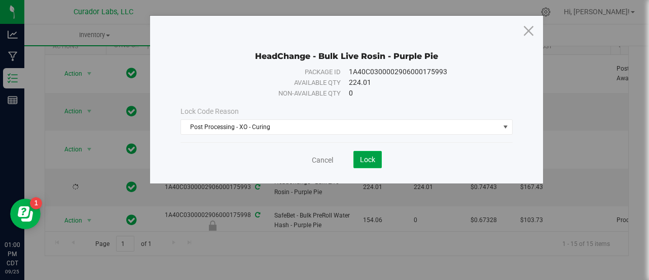
click at [362, 165] on button "Lock" at bounding box center [368, 159] width 28 height 17
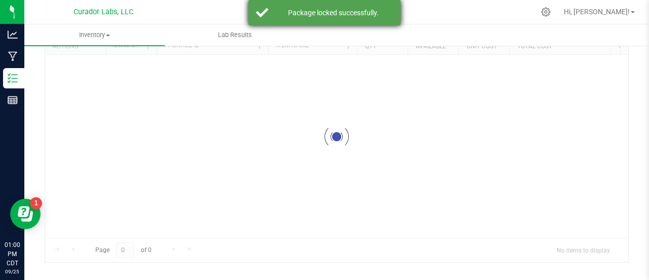
click at [303, 3] on div "Package locked successfully." at bounding box center [325, 12] width 152 height 25
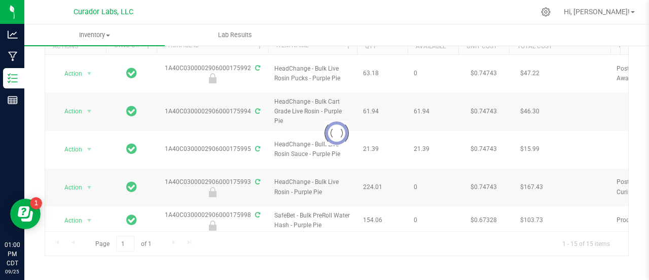
drag, startPoint x: 287, startPoint y: 110, endPoint x: 272, endPoint y: 101, distance: 17.8
drag, startPoint x: 272, startPoint y: 101, endPoint x: 240, endPoint y: 122, distance: 38.0
click at [240, 122] on div at bounding box center [336, 133] width 583 height 244
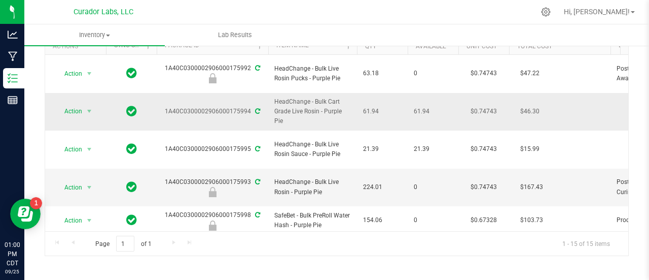
drag, startPoint x: 275, startPoint y: 109, endPoint x: 269, endPoint y: 95, distance: 15.0
click at [269, 95] on td "HeadChange - Bulk Cart Grade Live Rosin - Purple Pie" at bounding box center [312, 112] width 89 height 38
copy span "HeadChange - Bulk Cart Grade Live Rosin - Purple Pie"
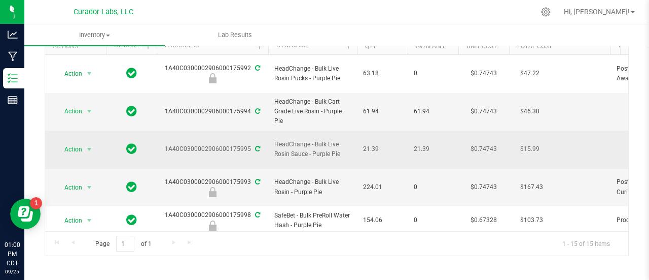
drag, startPoint x: 345, startPoint y: 140, endPoint x: 267, endPoint y: 131, distance: 78.1
copy tr "HeadChange - Bulk Live Rosin Sauce - Purple Pie"
